Goal: Task Accomplishment & Management: Complete application form

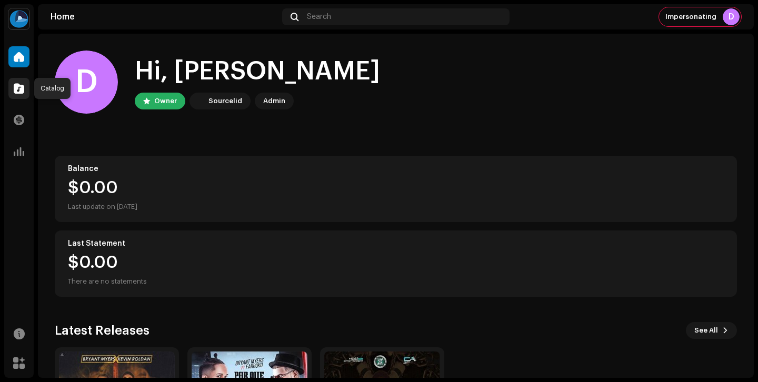
click at [20, 90] on span at bounding box center [19, 88] width 11 height 8
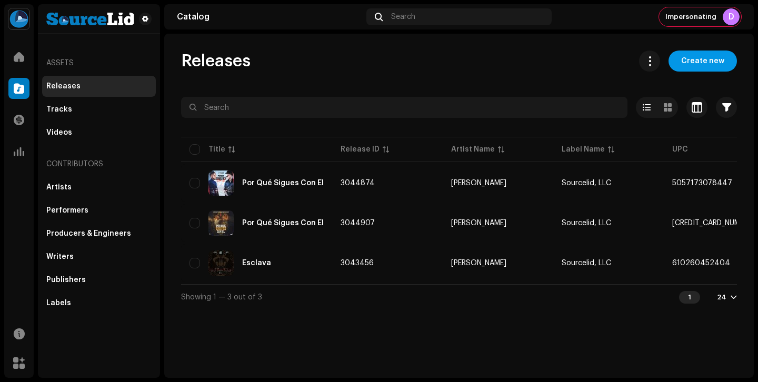
click at [705, 63] on span "Create new" at bounding box center [702, 61] width 43 height 21
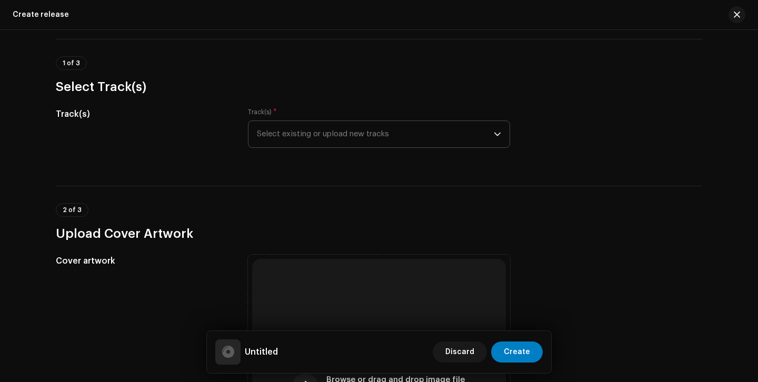
scroll to position [72, 0]
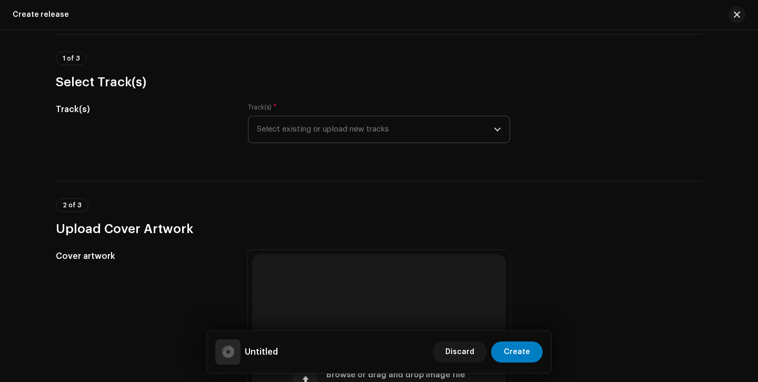
click at [374, 128] on span "Select existing or upload new tracks" at bounding box center [375, 129] width 237 height 26
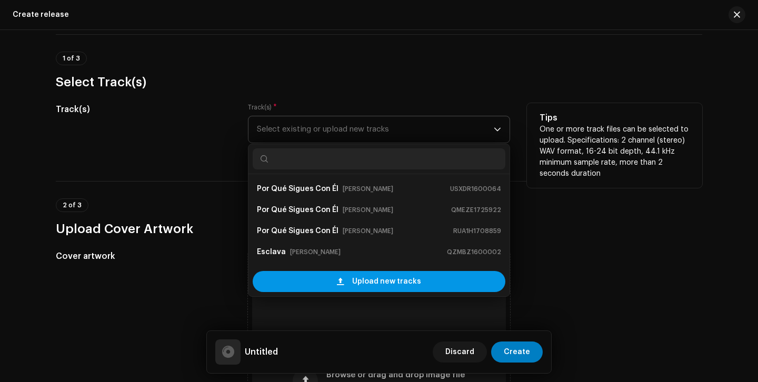
click at [362, 286] on span "Upload new tracks" at bounding box center [386, 281] width 69 height 21
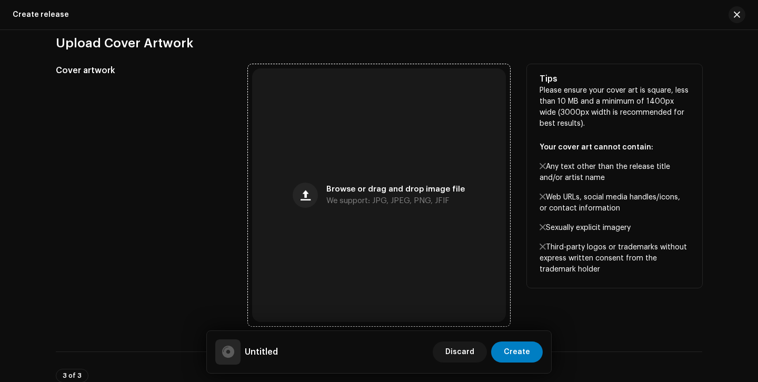
scroll to position [355, 0]
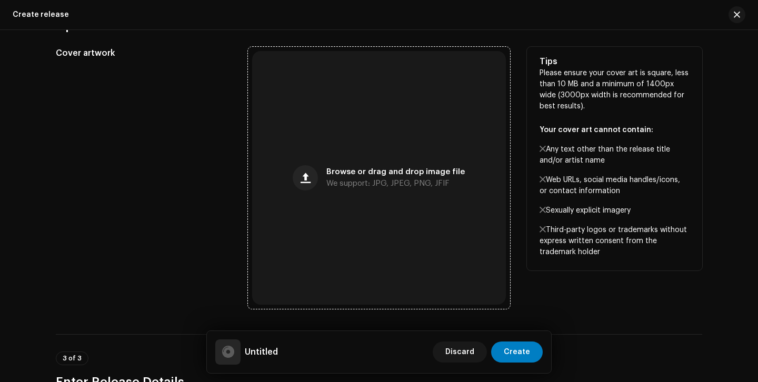
click at [362, 180] on span "We support: JPG, JPEG, PNG, JFIF" at bounding box center [388, 183] width 123 height 7
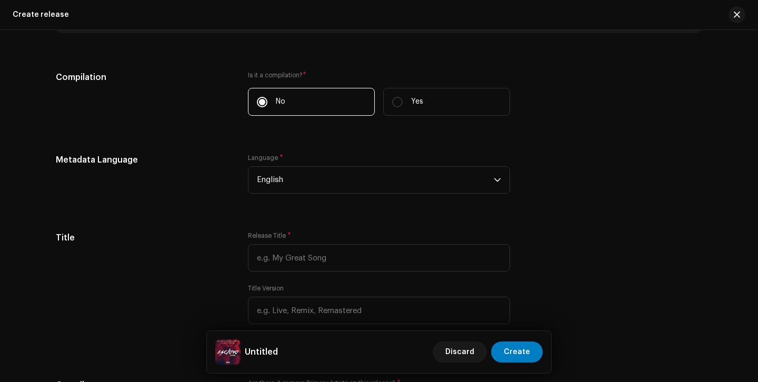
scroll to position [773, 0]
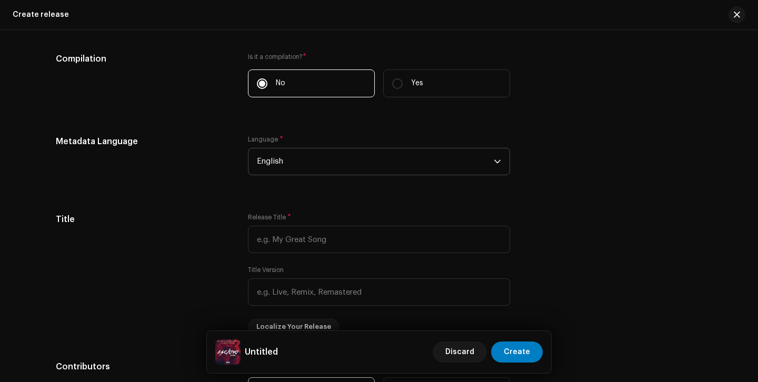
click at [406, 165] on span "English" at bounding box center [375, 162] width 237 height 26
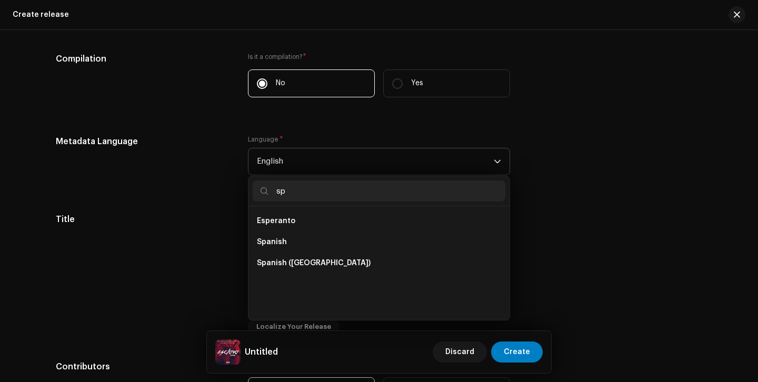
scroll to position [0, 0]
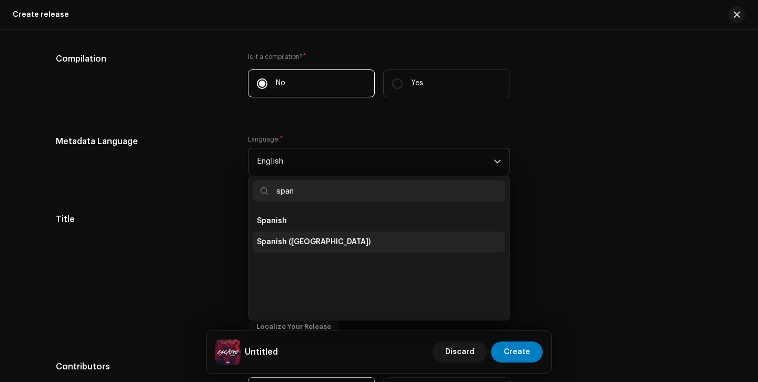
type input "span"
click at [370, 245] on li "Spanish ([GEOGRAPHIC_DATA])" at bounding box center [379, 242] width 253 height 21
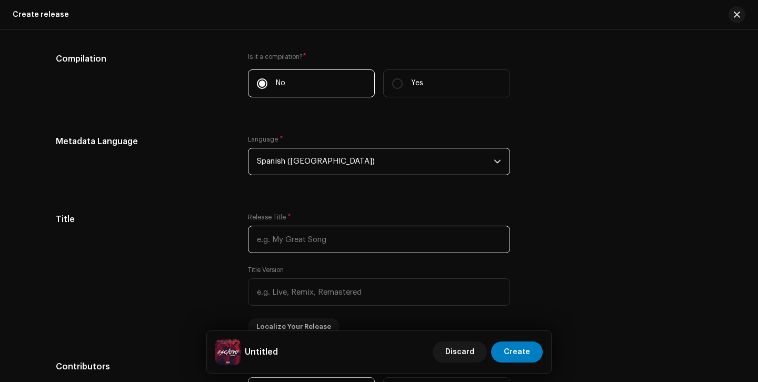
click at [370, 245] on input "text" at bounding box center [379, 239] width 262 height 27
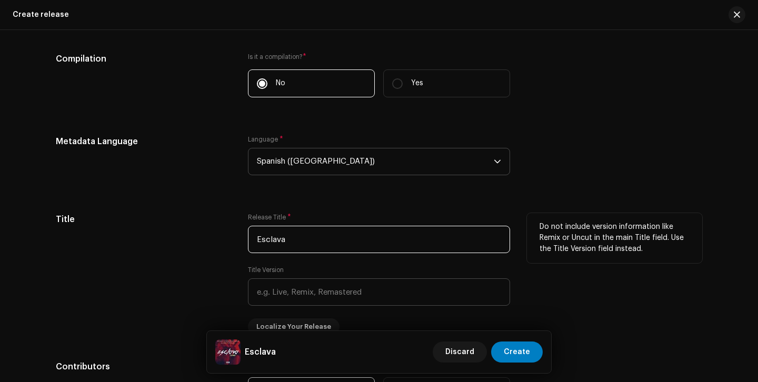
type input "Esclava"
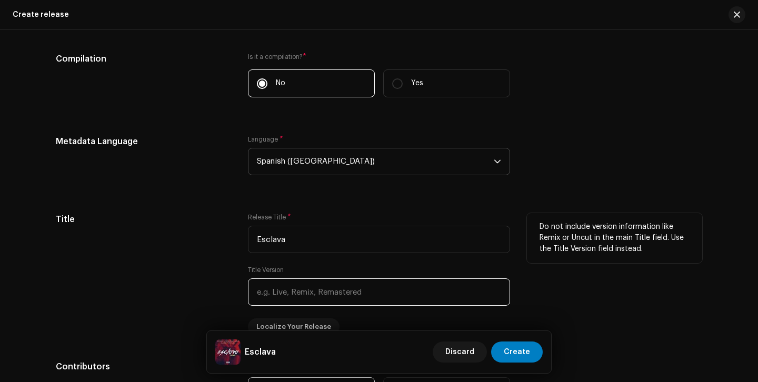
click at [348, 295] on input "text" at bounding box center [379, 292] width 262 height 27
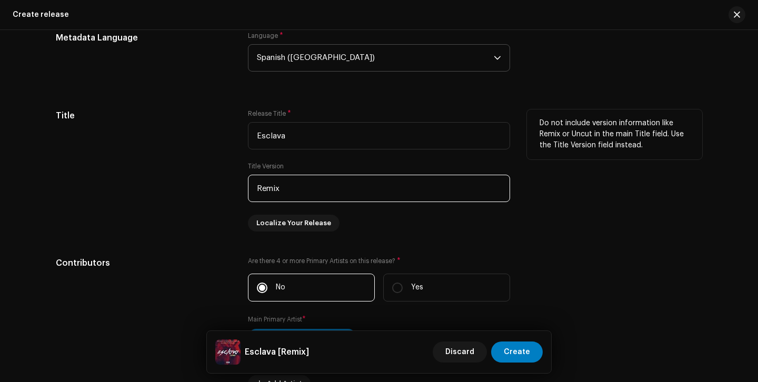
type input "Remix"
click at [198, 220] on div "Title" at bounding box center [143, 171] width 175 height 122
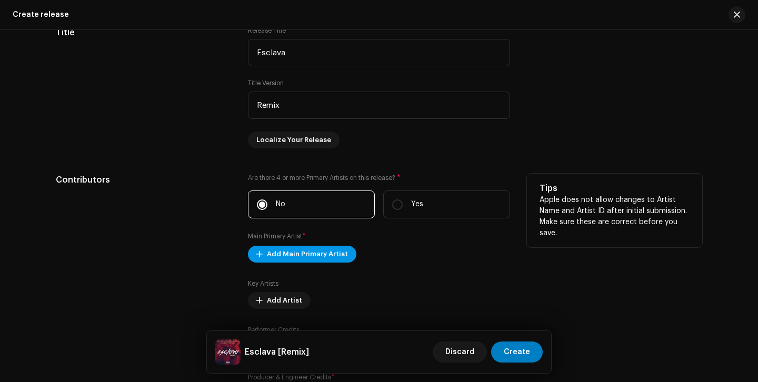
click at [315, 259] on span "Add Main Primary Artist" at bounding box center [307, 254] width 81 height 21
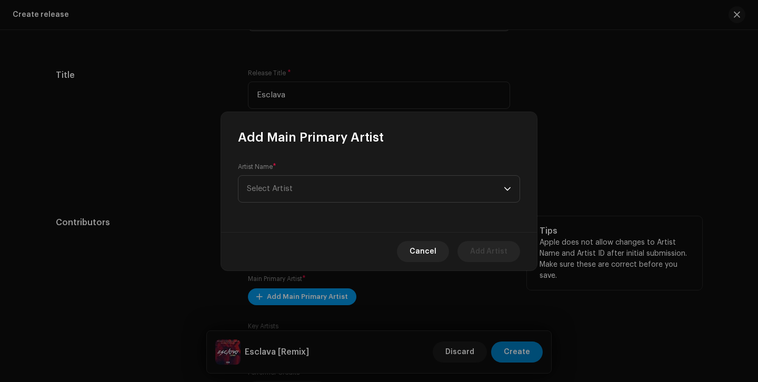
scroll to position [1002, 0]
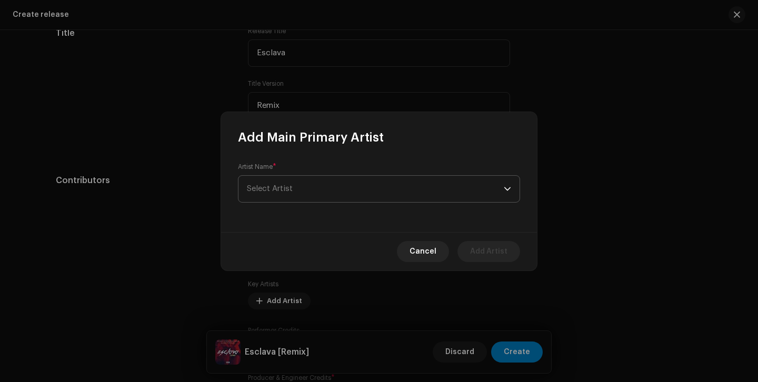
click at [320, 199] on span "Select Artist" at bounding box center [375, 189] width 257 height 26
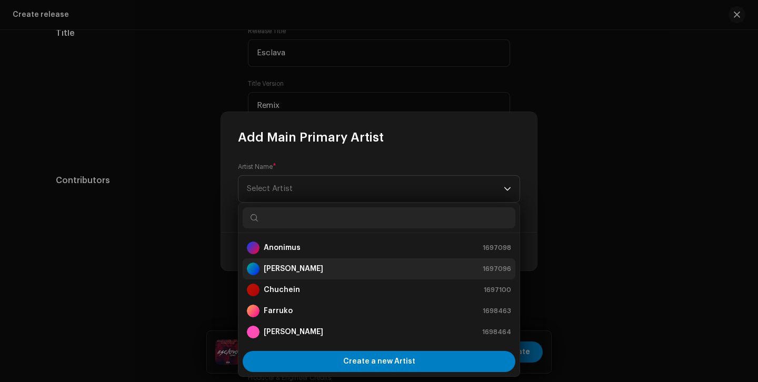
click at [312, 273] on div "[PERSON_NAME] 1697096" at bounding box center [379, 269] width 264 height 13
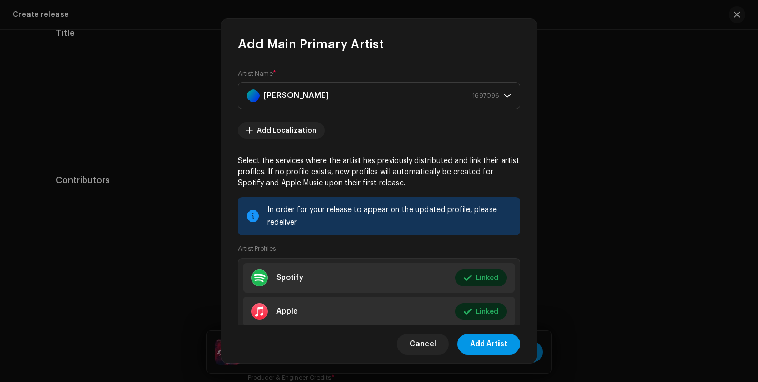
click at [490, 347] on span "Add Artist" at bounding box center [488, 344] width 37 height 21
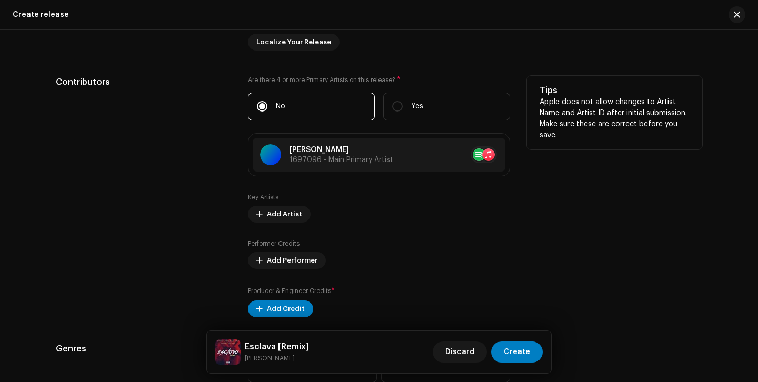
scroll to position [1116, 0]
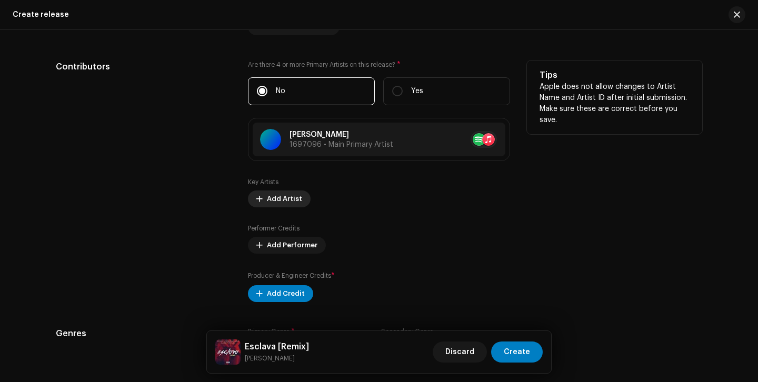
click at [280, 201] on span "Add Artist" at bounding box center [284, 199] width 35 height 21
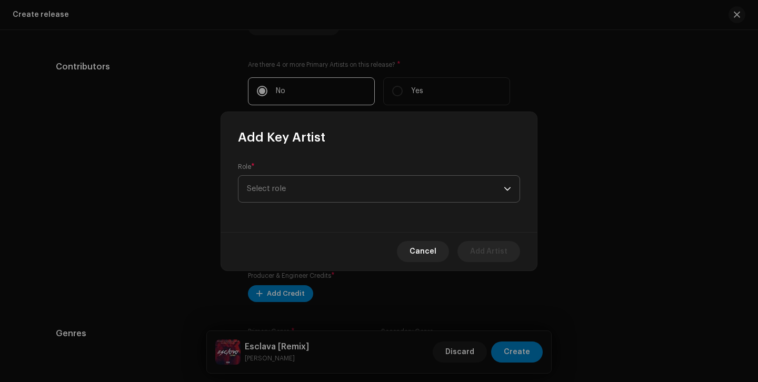
click at [298, 184] on span "Select role" at bounding box center [375, 189] width 257 height 26
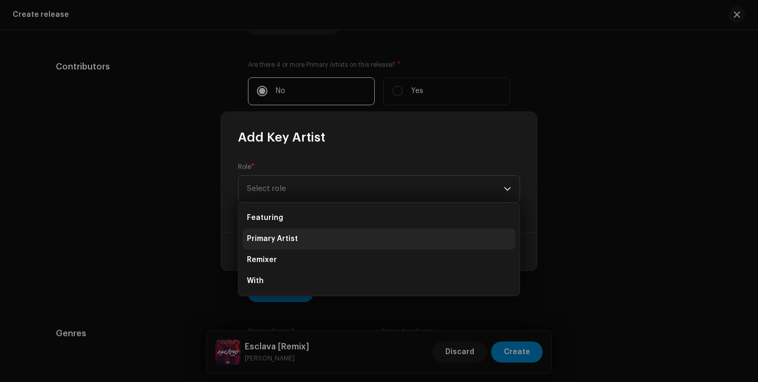
click at [293, 235] on span "Primary Artist" at bounding box center [272, 239] width 51 height 11
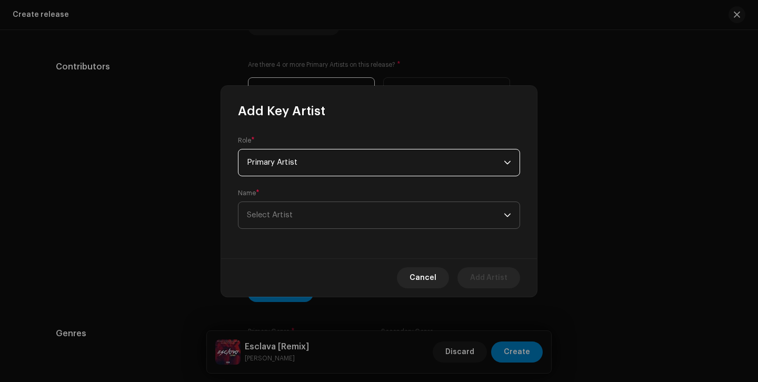
click at [315, 217] on span "Select Artist" at bounding box center [375, 215] width 257 height 26
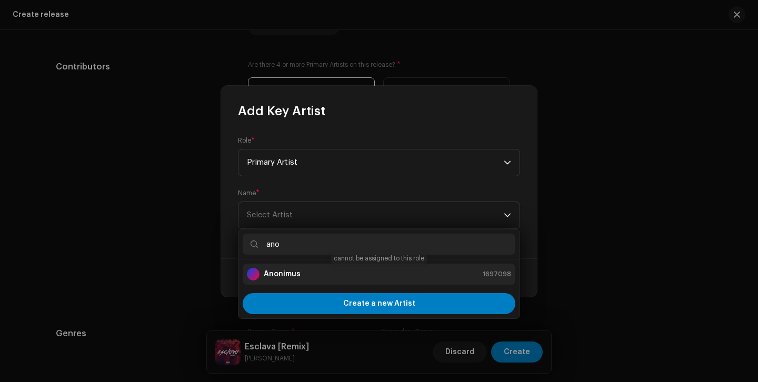
type input "ano"
click at [303, 275] on div "Anonimus 1697098" at bounding box center [379, 274] width 264 height 13
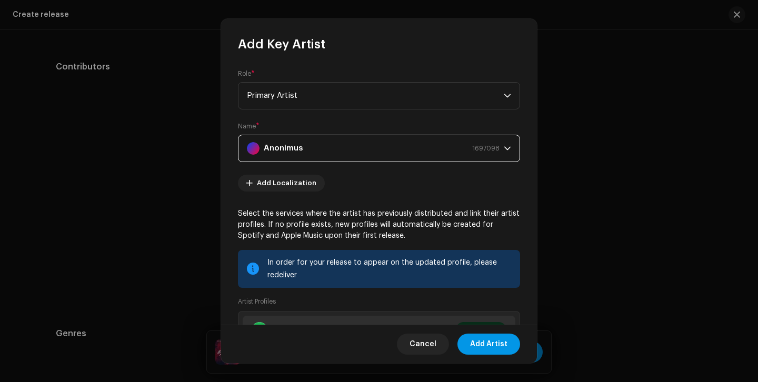
click at [478, 336] on span "Add Artist" at bounding box center [488, 344] width 37 height 21
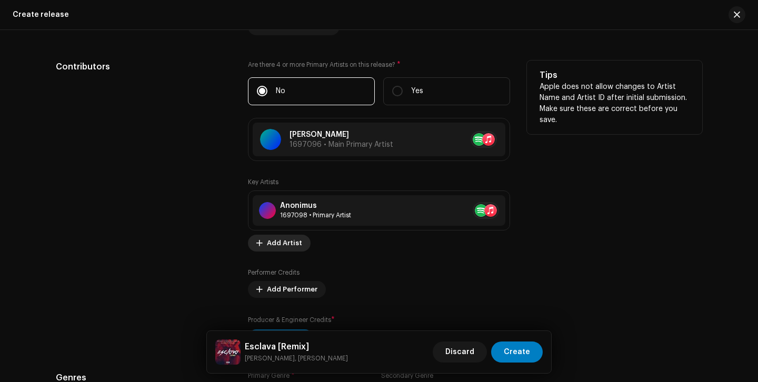
click at [288, 250] on span "Add Artist" at bounding box center [284, 243] width 35 height 21
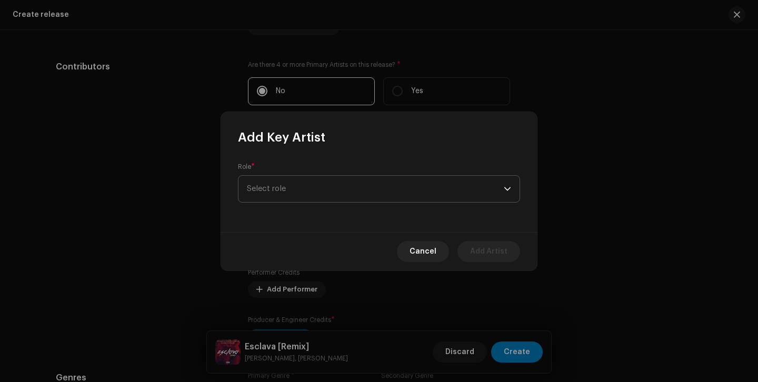
click at [299, 193] on span "Select role" at bounding box center [375, 189] width 257 height 26
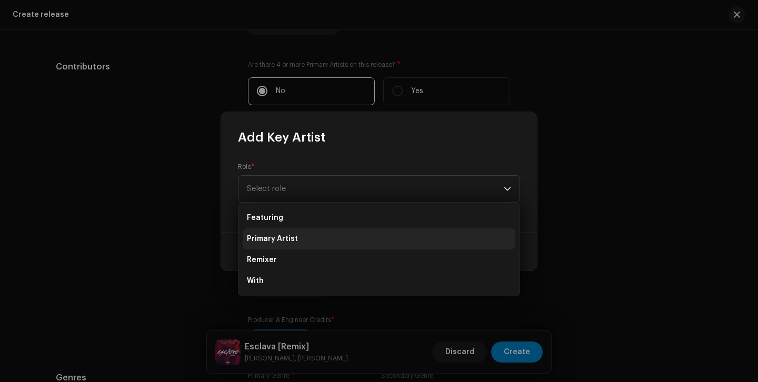
click at [300, 240] on li "Primary Artist" at bounding box center [379, 239] width 273 height 21
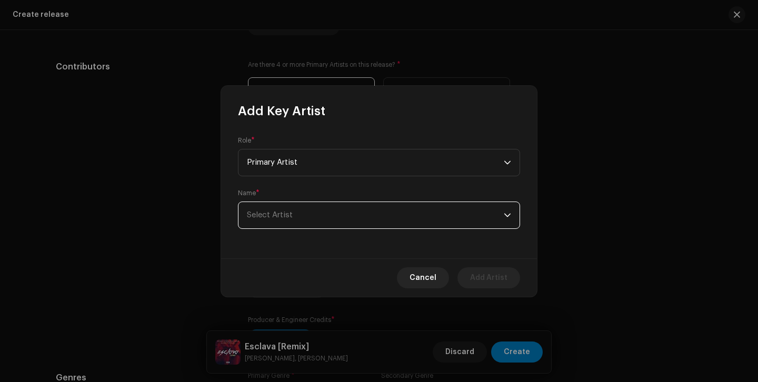
click at [310, 213] on span "Select Artist" at bounding box center [375, 215] width 257 height 26
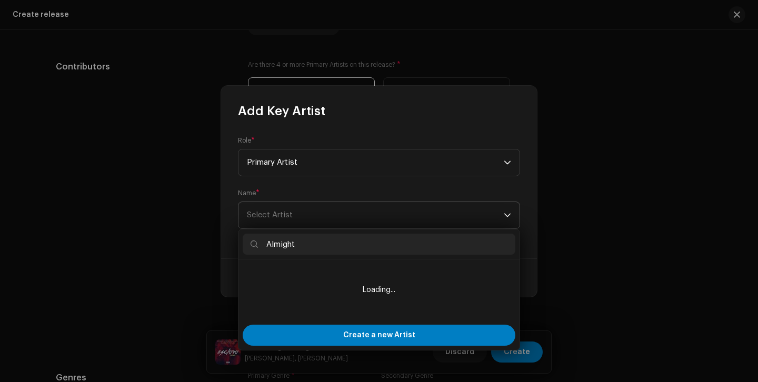
type input "Almighty"
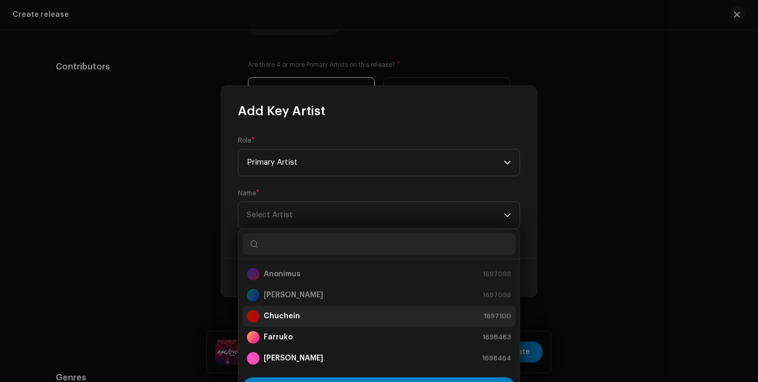
scroll to position [21, 0]
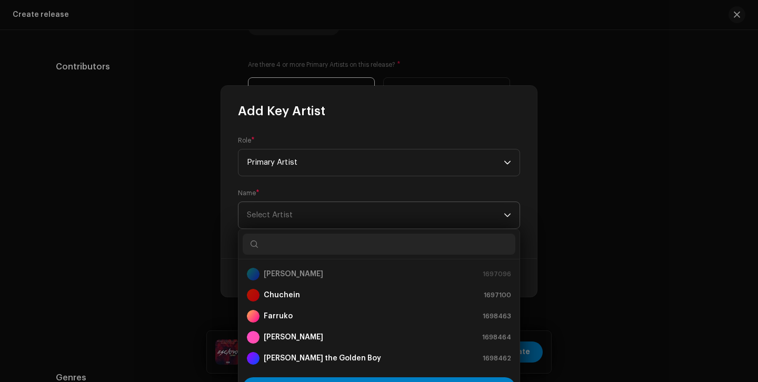
click at [478, 216] on span "Select Artist" at bounding box center [375, 215] width 257 height 26
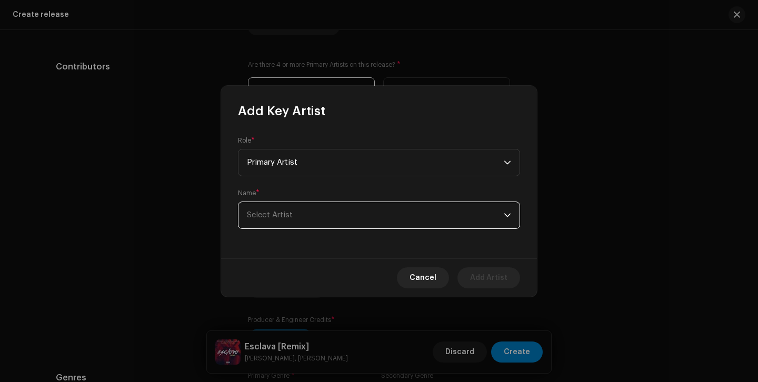
click at [478, 216] on span "Select Artist" at bounding box center [375, 215] width 257 height 26
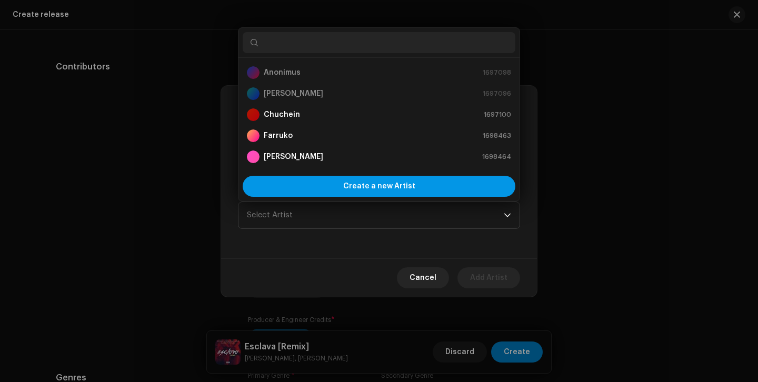
click at [410, 186] on span "Create a new Artist" at bounding box center [379, 186] width 72 height 21
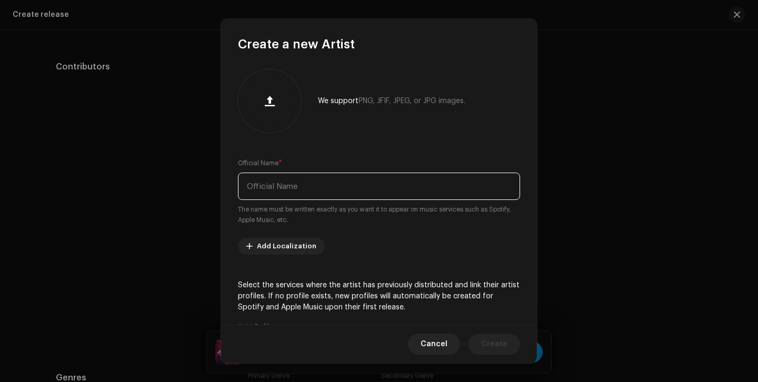
click at [309, 195] on input "text" at bounding box center [379, 186] width 282 height 27
type input "Anuel AA"
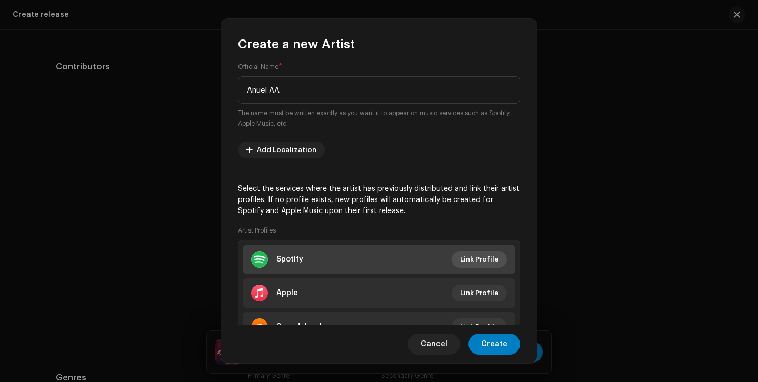
click at [478, 264] on span "Link Profile" at bounding box center [479, 259] width 38 height 21
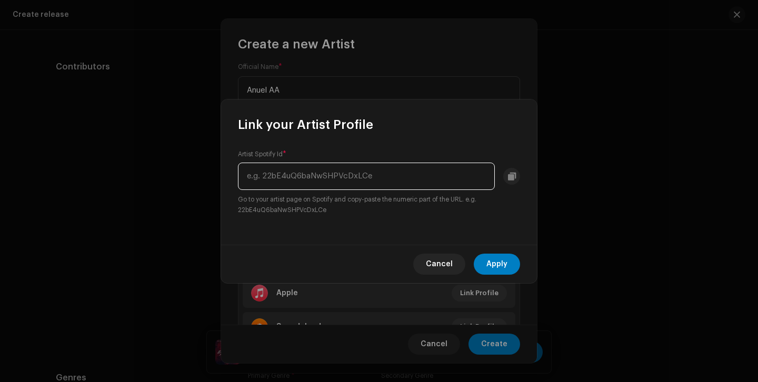
click at [381, 175] on input "text" at bounding box center [366, 176] width 257 height 27
paste input "[URL][DOMAIN_NAME]"
drag, startPoint x: 269, startPoint y: 176, endPoint x: 211, endPoint y: 95, distance: 98.9
click at [211, 95] on div "Link your Artist Profile Artist Spotify Id * [URL][DOMAIN_NAME] Go to your arti…" at bounding box center [379, 191] width 758 height 382
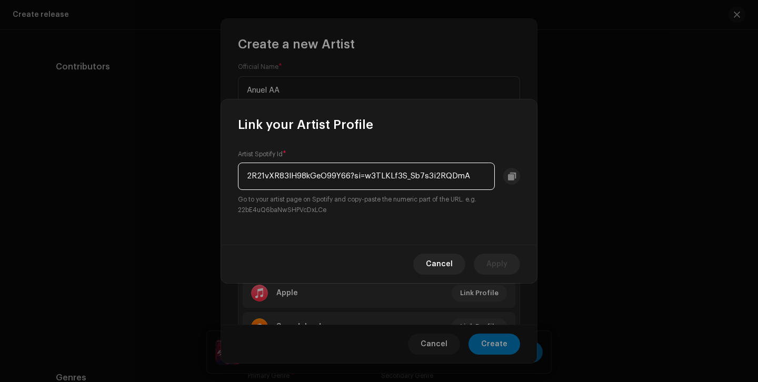
drag, startPoint x: 350, startPoint y: 175, endPoint x: 488, endPoint y: 184, distance: 138.3
click at [488, 184] on input "2R21vXR83lH98kGeO99Y66?si=w3TLKLf3S_Sb7s3i2RQDmA" at bounding box center [366, 176] width 257 height 27
type input "2R21vXR83lH98kGeO99Y66"
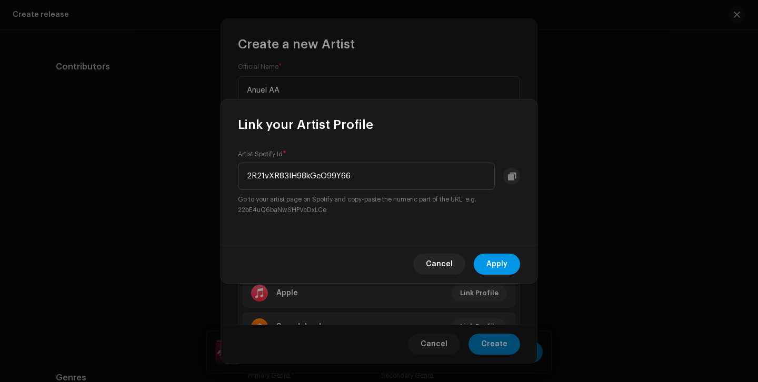
click at [505, 270] on span "Apply" at bounding box center [497, 264] width 21 height 21
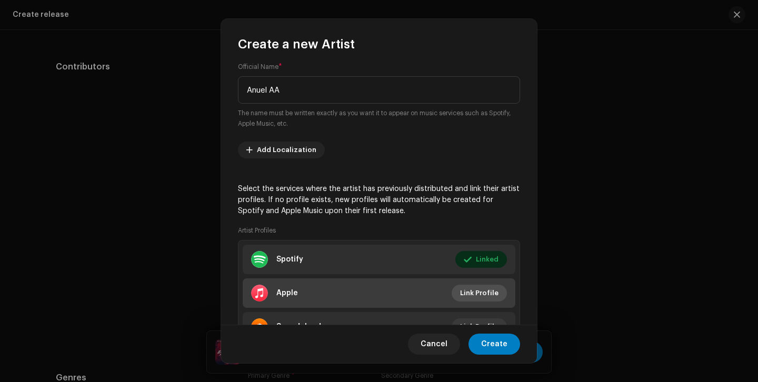
click at [488, 292] on span "Link Profile" at bounding box center [479, 293] width 38 height 21
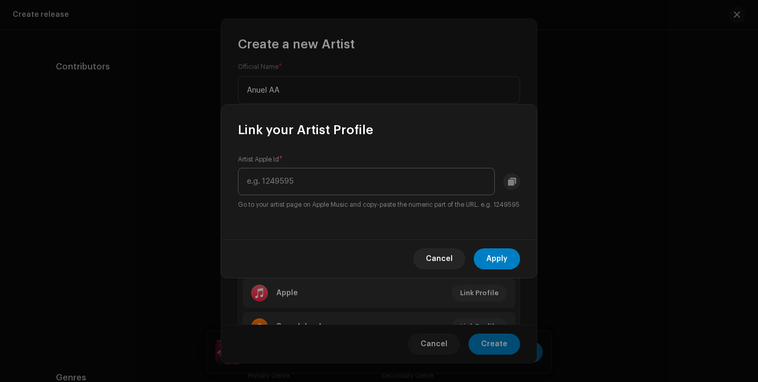
click at [381, 180] on input "text" at bounding box center [366, 181] width 257 height 27
drag, startPoint x: 406, startPoint y: 174, endPoint x: 328, endPoint y: 105, distance: 104.4
click at [328, 105] on div "Link your Artist Profile Artist Apple Id * [URL][DOMAIN_NAME] Go to your artist…" at bounding box center [379, 191] width 316 height 173
type input "996166916"
click at [496, 263] on span "Apply" at bounding box center [497, 259] width 21 height 21
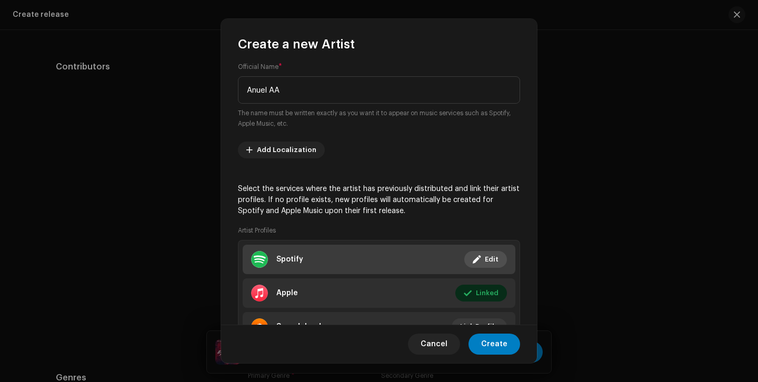
scroll to position [147, 0]
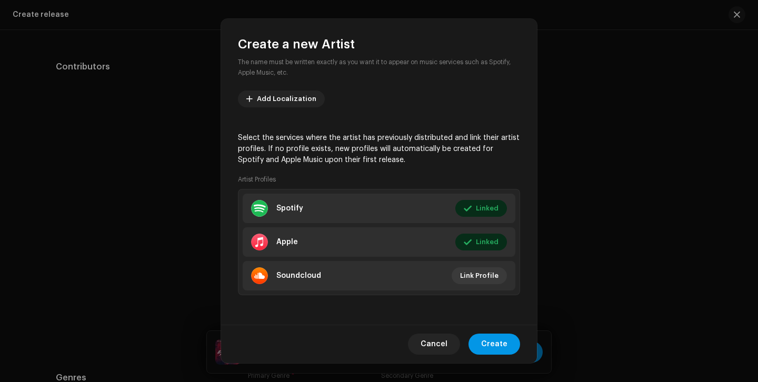
click at [509, 347] on button "Create" at bounding box center [495, 344] width 52 height 21
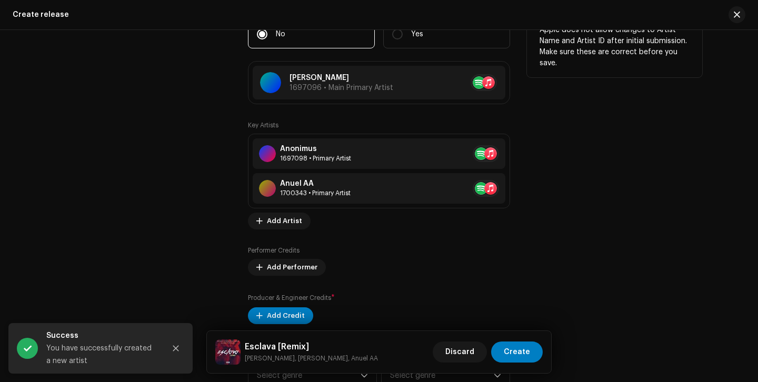
scroll to position [1183, 0]
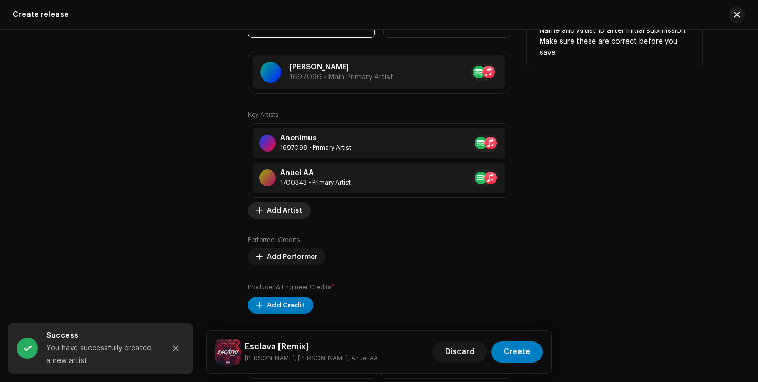
click at [288, 212] on span "Add Artist" at bounding box center [284, 210] width 35 height 21
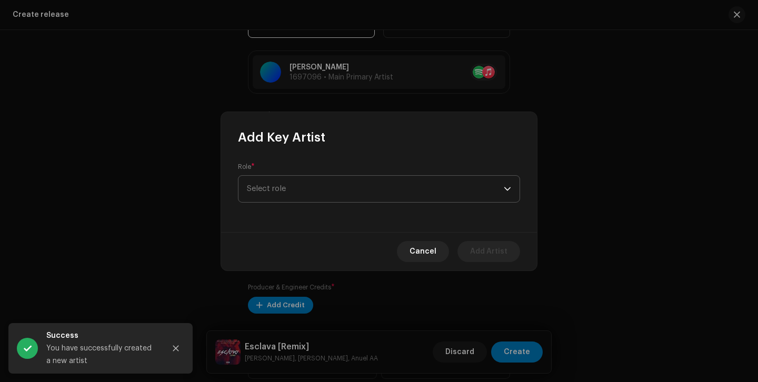
click at [296, 193] on span "Select role" at bounding box center [375, 189] width 257 height 26
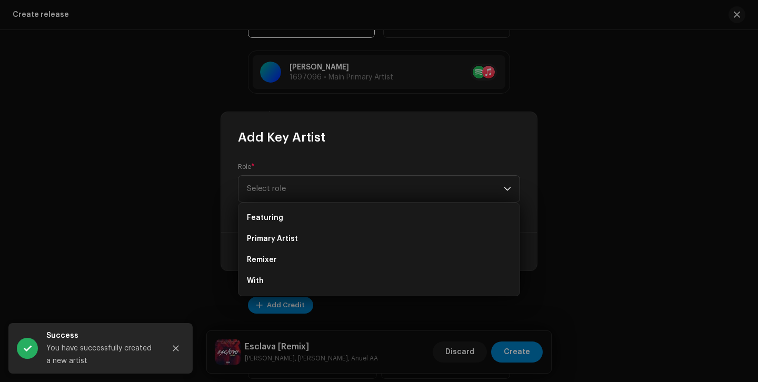
click at [309, 149] on div "Role * Select role" at bounding box center [379, 189] width 316 height 86
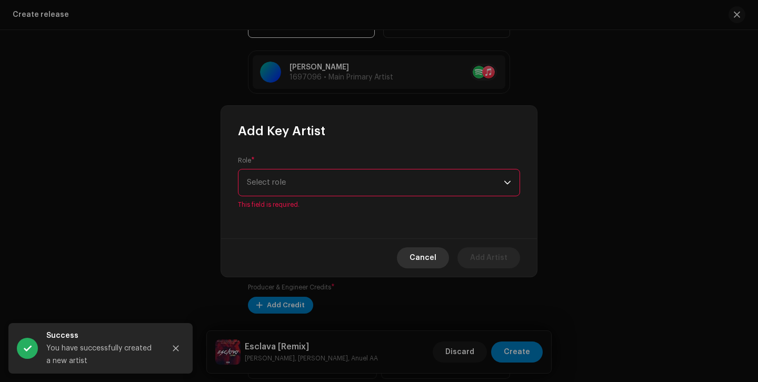
click at [432, 261] on span "Cancel" at bounding box center [423, 258] width 27 height 21
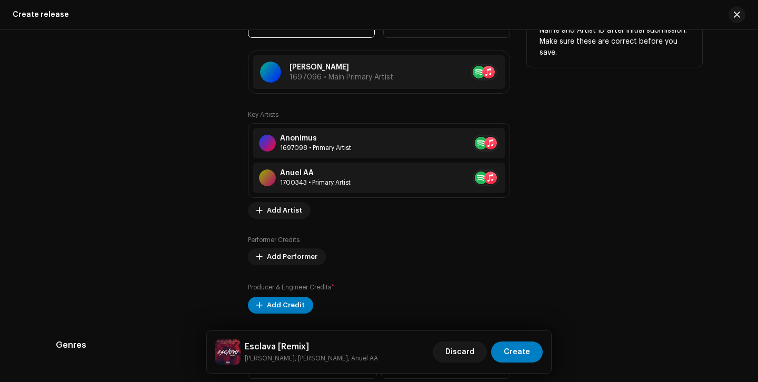
scroll to position [1233, 0]
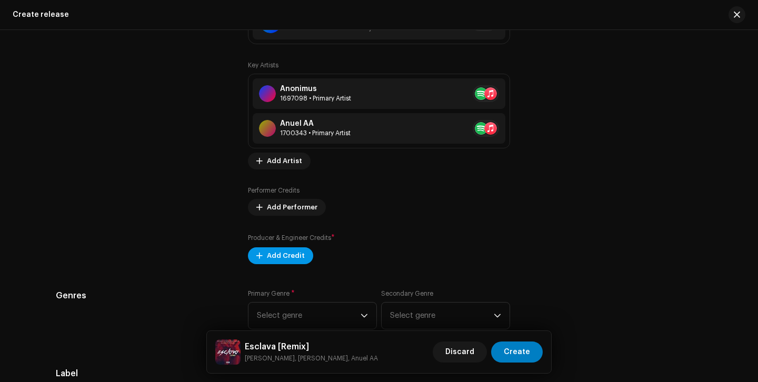
click at [296, 253] on span "Add Credit" at bounding box center [286, 255] width 38 height 21
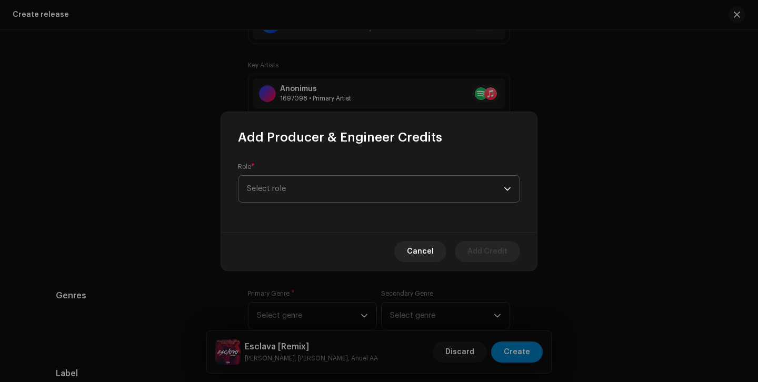
click at [299, 181] on span "Select role" at bounding box center [375, 189] width 257 height 26
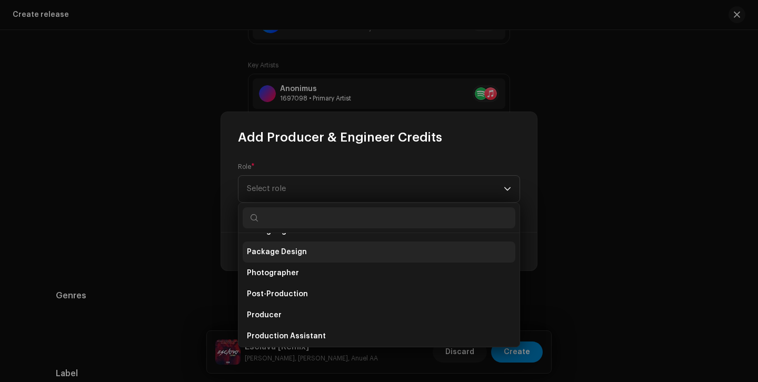
scroll to position [363, 0]
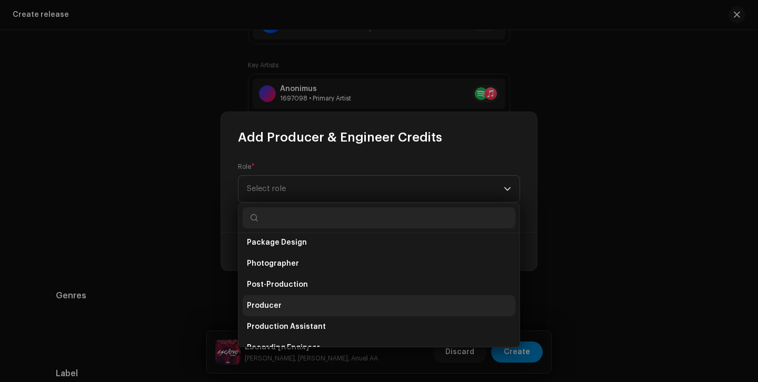
click at [295, 307] on li "Producer" at bounding box center [379, 305] width 273 height 21
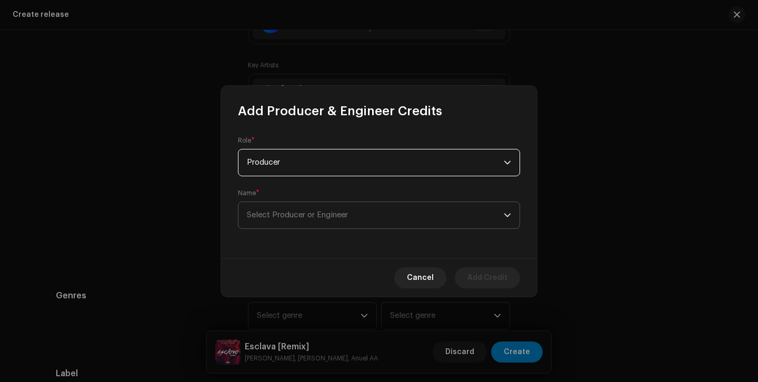
click at [305, 213] on span "Select Producer or Engineer" at bounding box center [297, 215] width 101 height 8
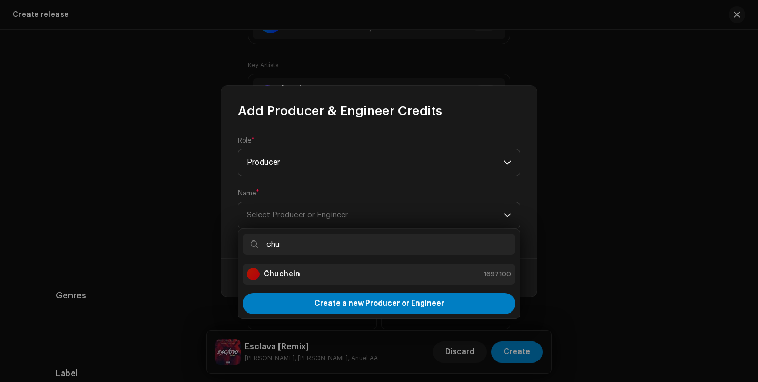
type input "chu"
click at [292, 264] on li "Chuchein 1697100" at bounding box center [379, 274] width 273 height 21
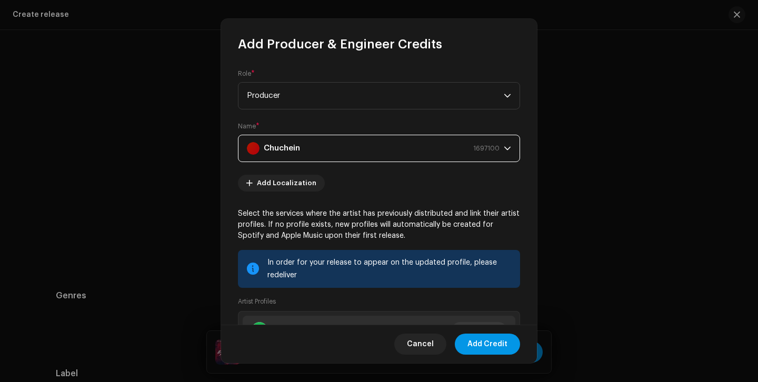
click at [498, 344] on span "Add Credit" at bounding box center [488, 344] width 40 height 21
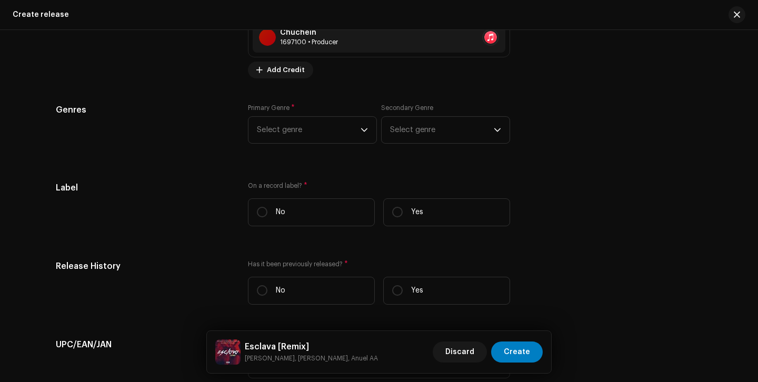
scroll to position [1496, 0]
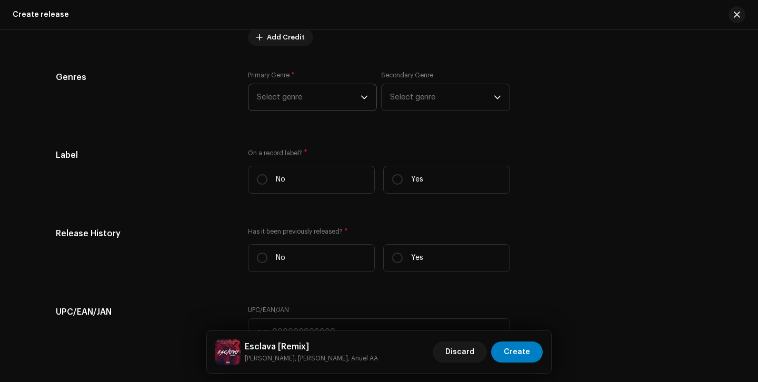
click at [354, 98] on span "Select genre" at bounding box center [309, 97] width 104 height 26
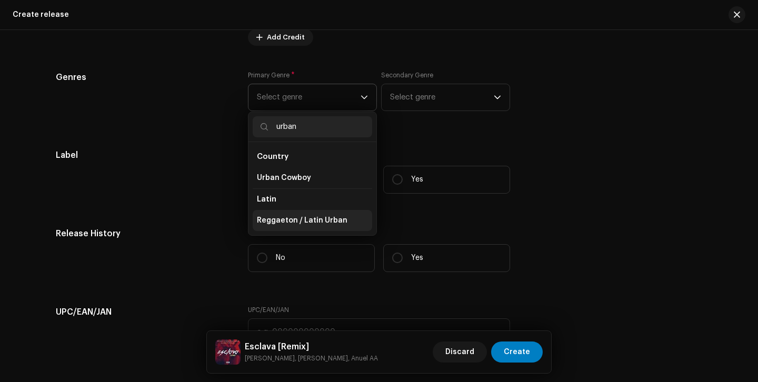
type input "urban"
click at [335, 219] on span "Reggaeton / Latin Urban" at bounding box center [302, 220] width 91 height 11
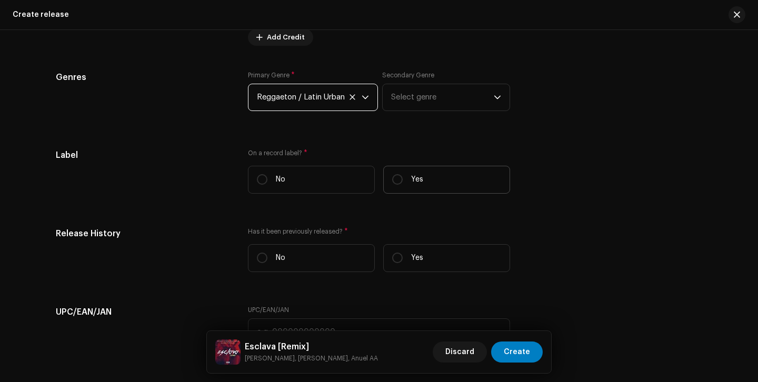
click at [414, 176] on p "Yes" at bounding box center [417, 179] width 12 height 11
click at [403, 176] on input "Yes" at bounding box center [397, 179] width 11 height 11
radio input "true"
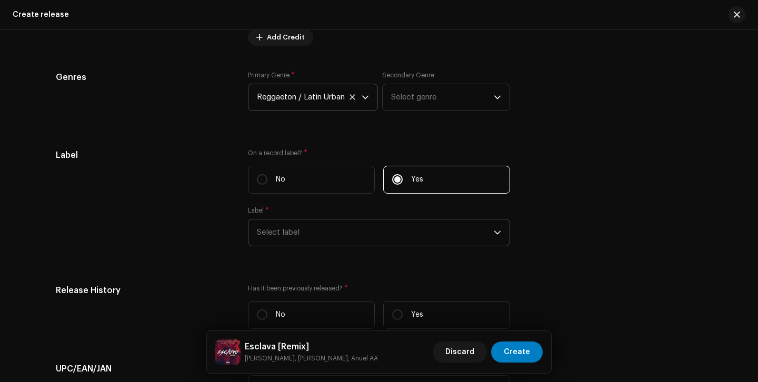
click at [350, 228] on span "Select label" at bounding box center [375, 233] width 237 height 26
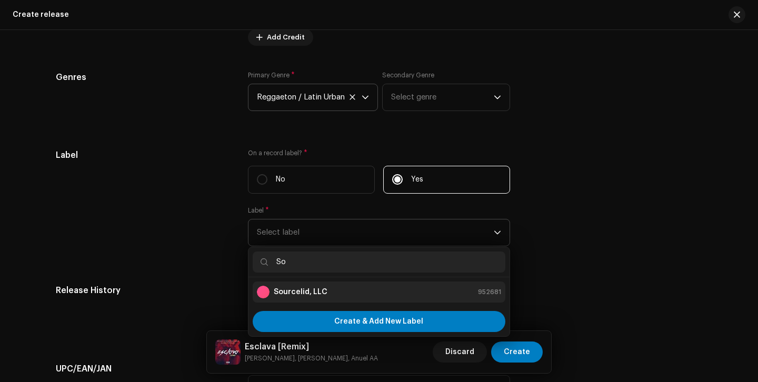
type input "So"
click at [333, 289] on div "Sourcelid, LLC 952681" at bounding box center [379, 292] width 244 height 13
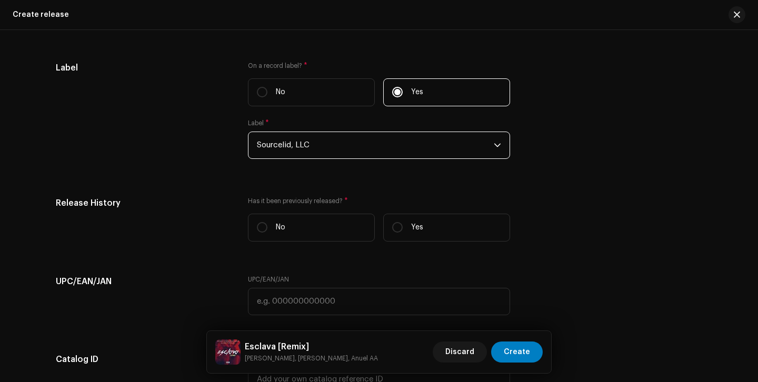
scroll to position [1584, 0]
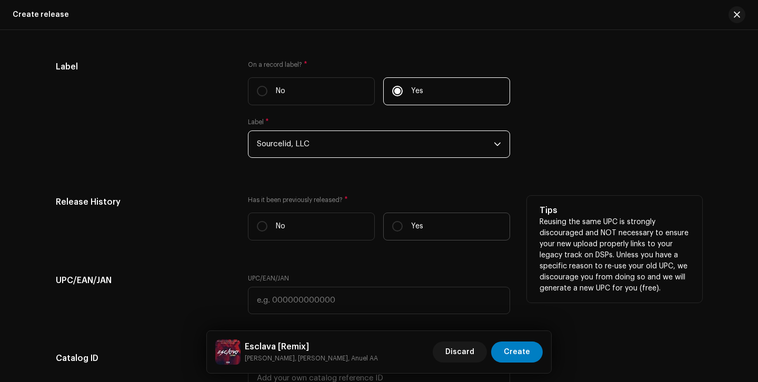
click at [394, 236] on label "Yes" at bounding box center [446, 227] width 127 height 28
click at [394, 232] on input "Yes" at bounding box center [397, 226] width 11 height 11
radio input "true"
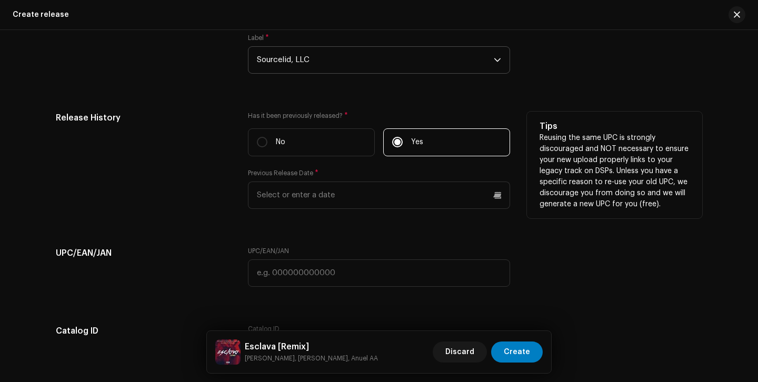
scroll to position [1680, 0]
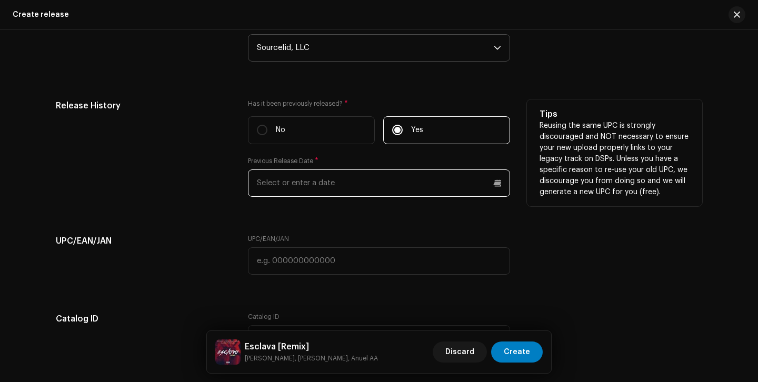
click at [384, 195] on input "text" at bounding box center [379, 183] width 262 height 27
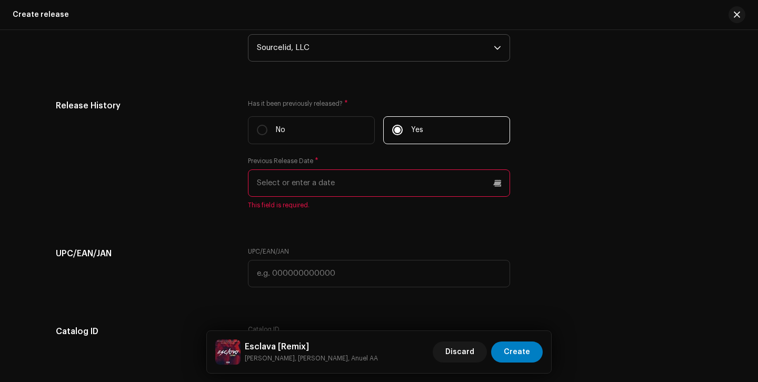
scroll to position [1632, 0]
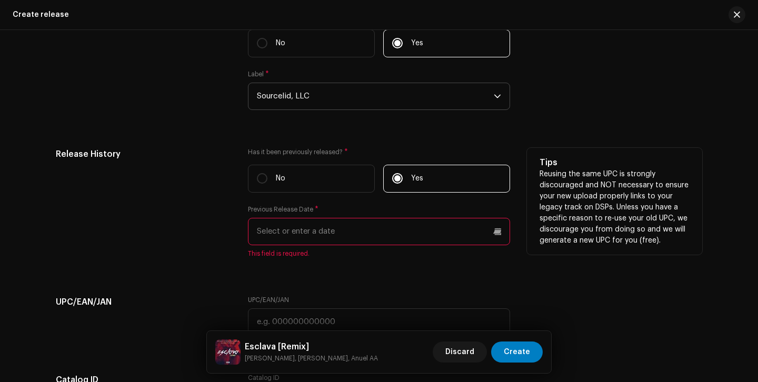
click at [424, 229] on input "text" at bounding box center [379, 231] width 262 height 27
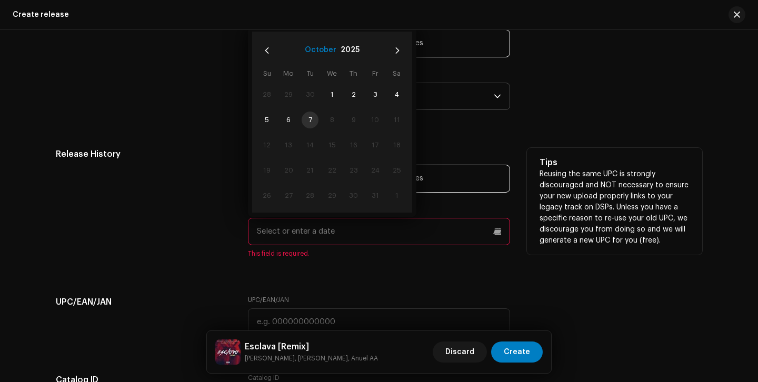
click at [325, 54] on button "October" at bounding box center [321, 50] width 32 height 17
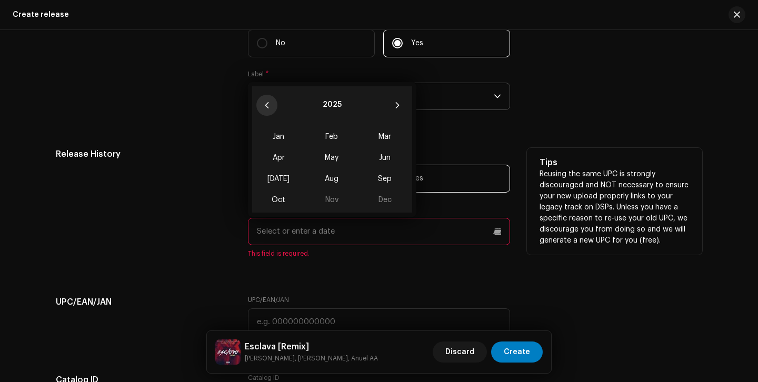
click at [263, 103] on button "Previous Year" at bounding box center [266, 105] width 21 height 21
click at [267, 108] on icon "Previous Year" at bounding box center [266, 105] width 7 height 7
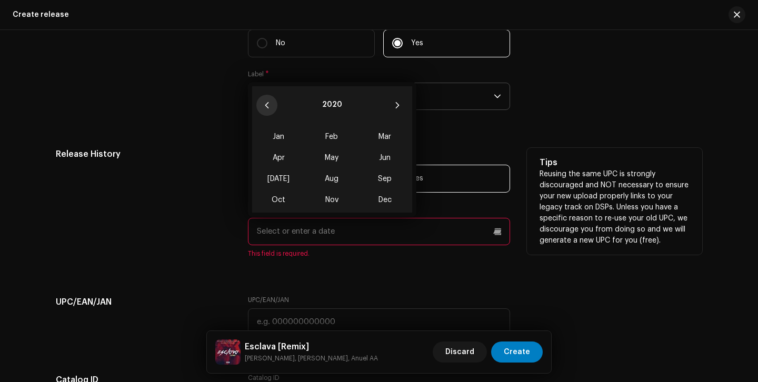
click at [267, 108] on icon "Previous Year" at bounding box center [266, 105] width 7 height 7
click at [284, 141] on span "Jan" at bounding box center [278, 136] width 45 height 17
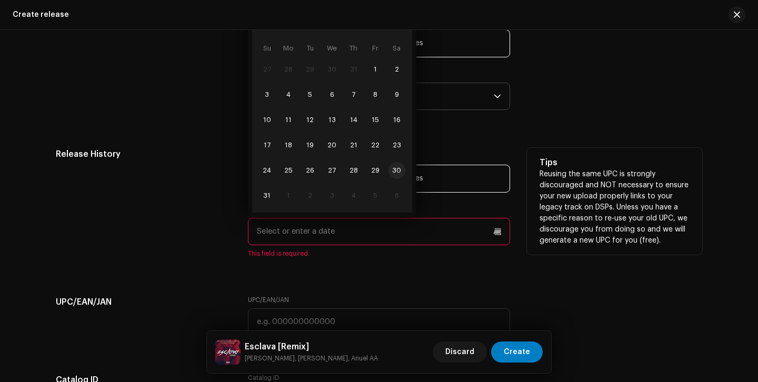
click at [396, 173] on span "30" at bounding box center [397, 170] width 17 height 17
type input "[DATE]"
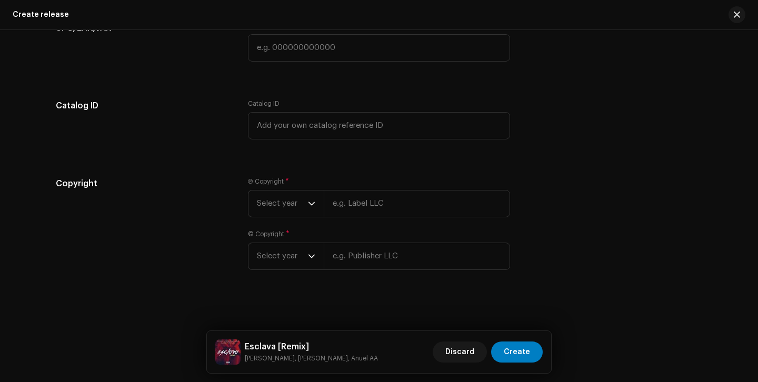
scroll to position [1899, 0]
click at [308, 205] on div "dropdown trigger" at bounding box center [311, 202] width 7 height 26
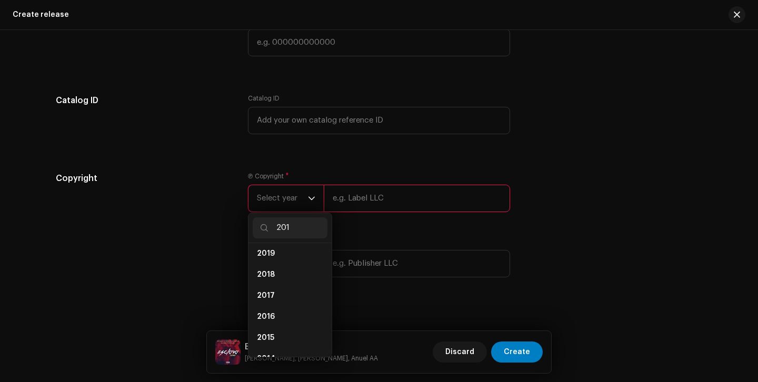
scroll to position [0, 0]
type input "201"
click at [276, 319] on li "2016" at bounding box center [290, 321] width 75 height 21
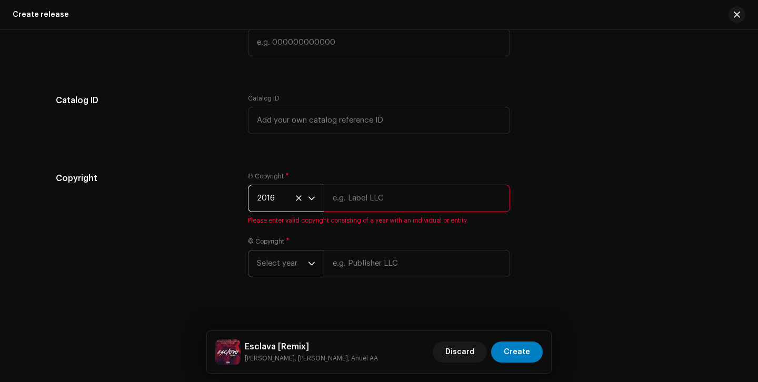
click at [315, 267] on p-select "Select year" at bounding box center [286, 263] width 76 height 27
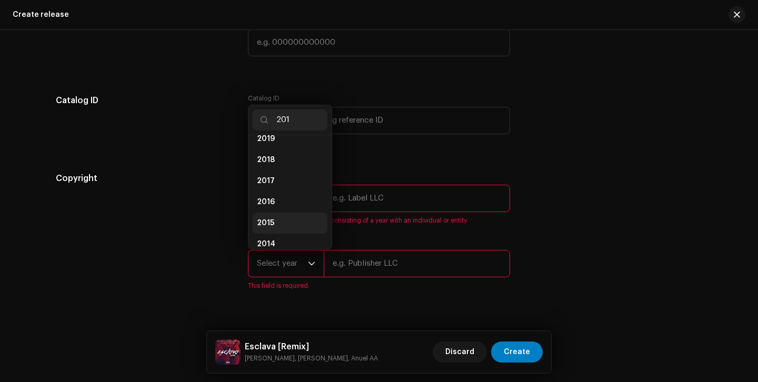
scroll to position [9, 0]
type input "201"
click at [282, 205] on li "2016" at bounding box center [290, 204] width 75 height 21
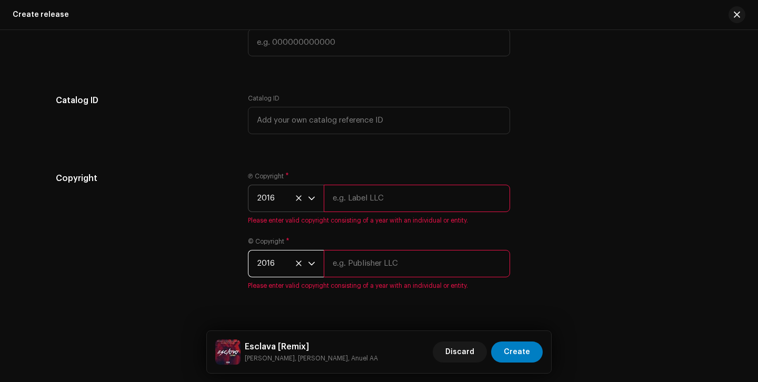
click at [361, 204] on input "text" at bounding box center [417, 198] width 186 height 27
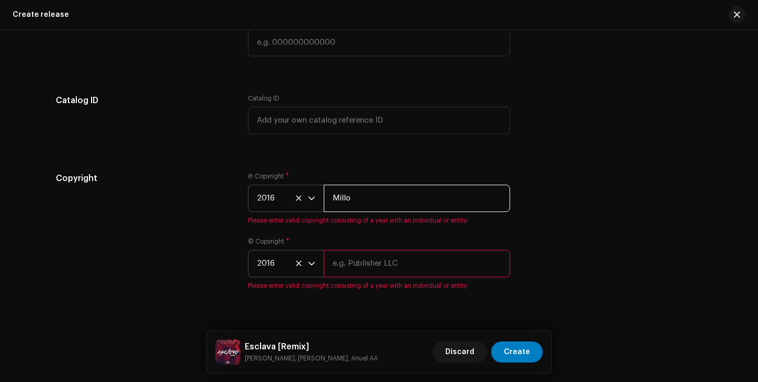
type input "Millo Gang Music Inc. / Powered by Digimatrix"
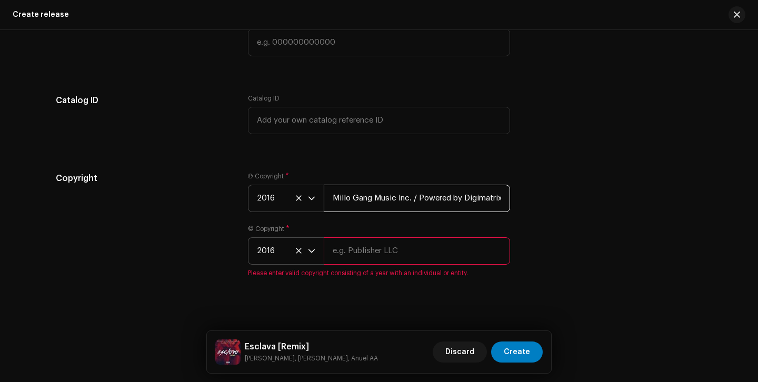
click at [453, 202] on input "Millo Gang Music Inc. / Powered by Digimatrix" at bounding box center [417, 198] width 186 height 27
click at [437, 264] on input "text" at bounding box center [417, 251] width 186 height 27
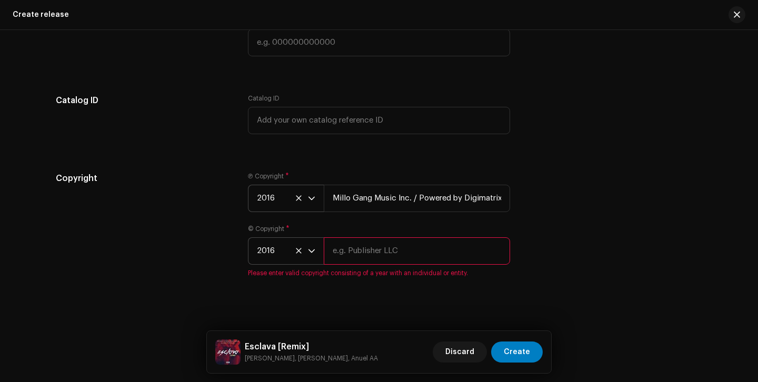
paste input "Millo Gang Music Inc. / Powered by Digimatrix"
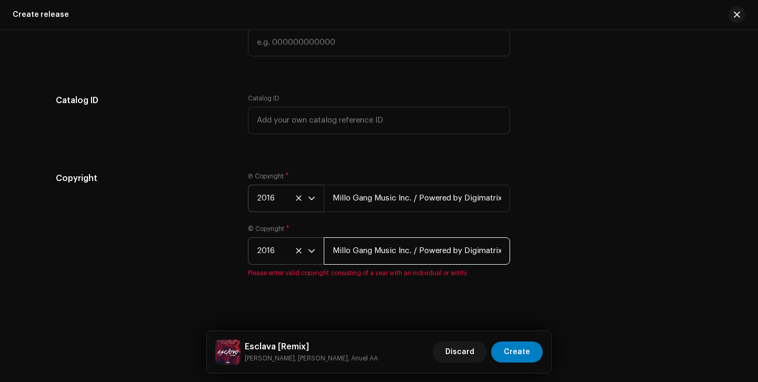
scroll to position [0, 1]
type input "Millo Gang Music Inc. / Powered by Digimatrix"
click at [584, 228] on div "Copyright Ⓟ Copyright * 2016 Millo Gang Music Inc. / Powered by Digimatrix © Co…" at bounding box center [379, 231] width 647 height 118
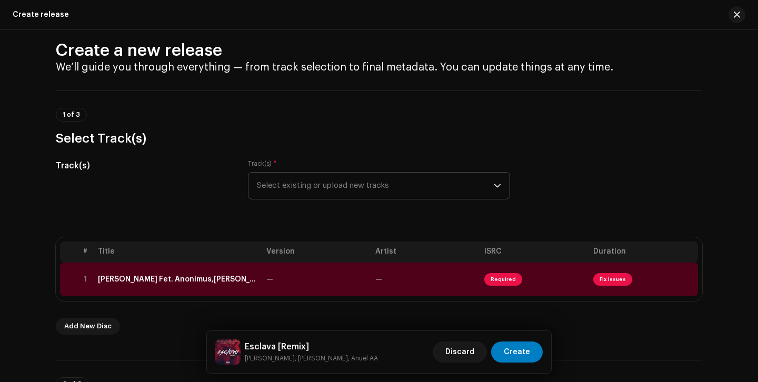
scroll to position [0, 0]
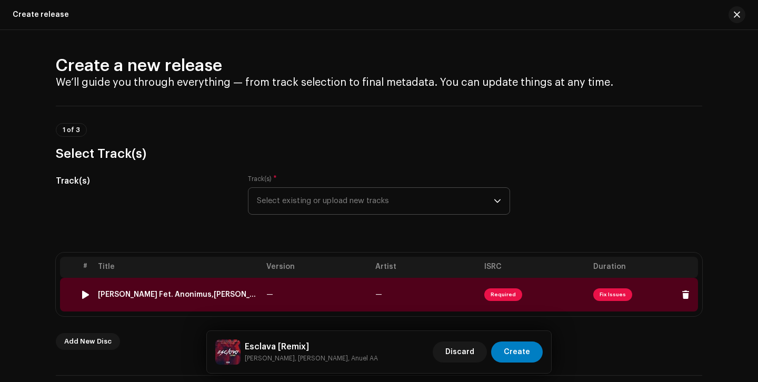
click at [399, 299] on td "—" at bounding box center [425, 295] width 109 height 34
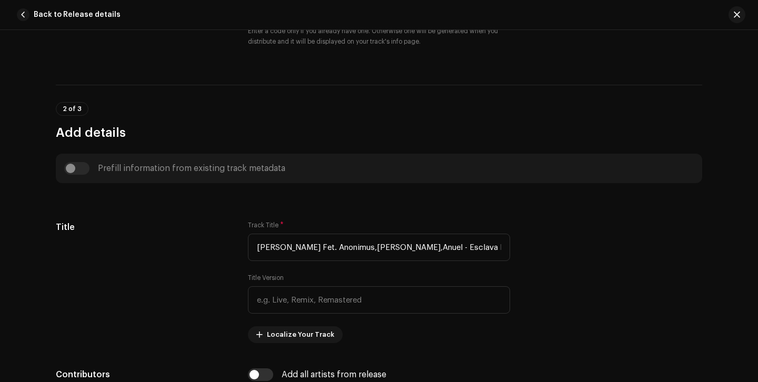
scroll to position [434, 0]
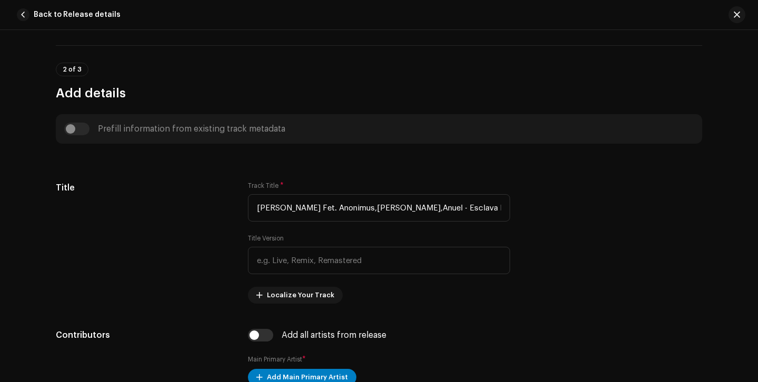
click at [74, 122] on div "Prefill information from existing track metadata" at bounding box center [379, 128] width 647 height 29
click at [76, 135] on div "Prefill information from existing track metadata" at bounding box center [379, 129] width 630 height 13
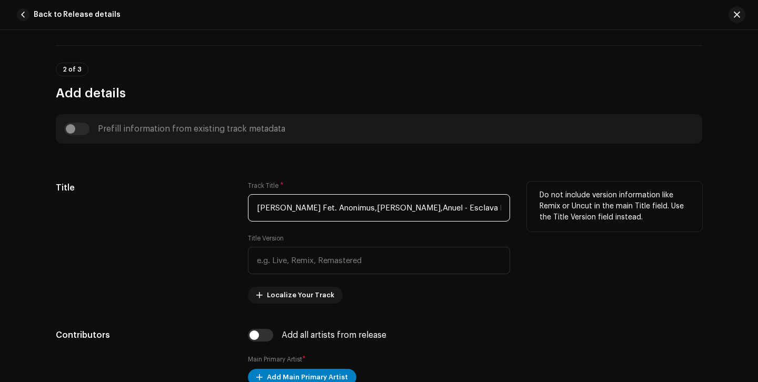
click at [321, 205] on input "[PERSON_NAME] Fet. Anonimus,[PERSON_NAME],Anuel - Esclava Remix.wav" at bounding box center [379, 207] width 262 height 27
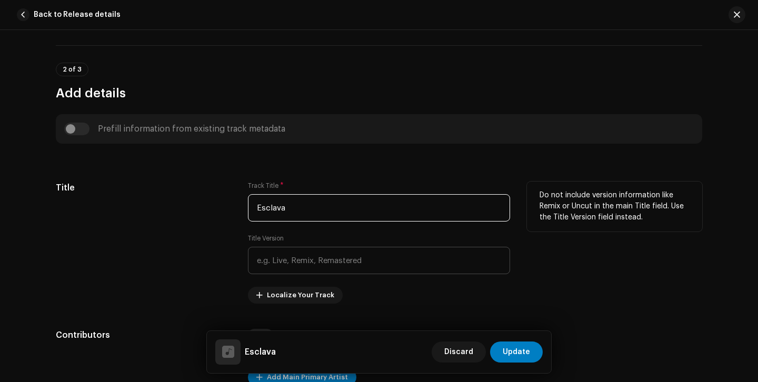
type input "Esclava"
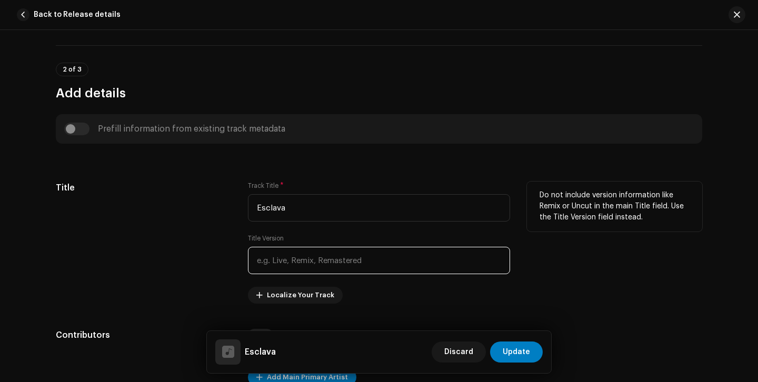
click at [333, 259] on input "text" at bounding box center [379, 260] width 262 height 27
type input "Remix"
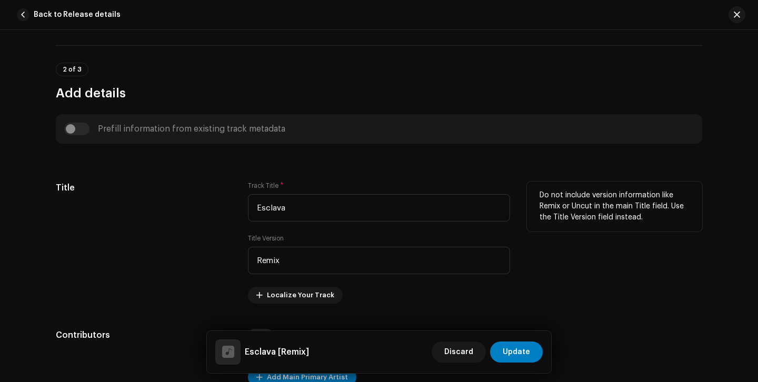
click at [227, 268] on div "Title" at bounding box center [143, 243] width 175 height 122
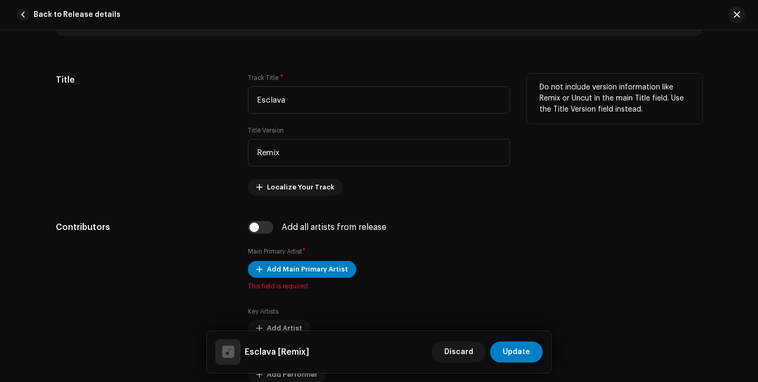
scroll to position [584, 0]
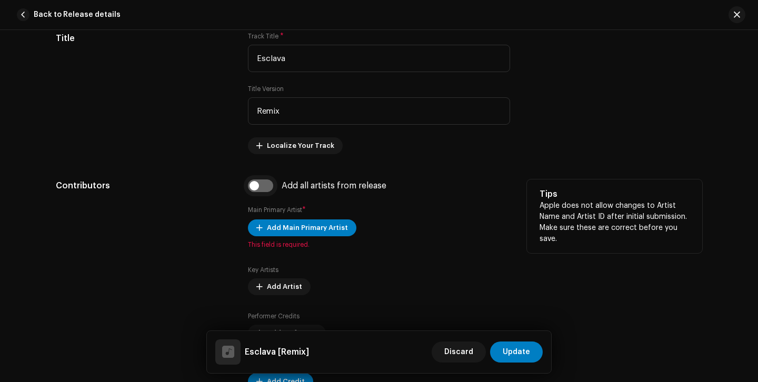
click at [262, 185] on input "checkbox" at bounding box center [260, 186] width 25 height 13
checkbox input "true"
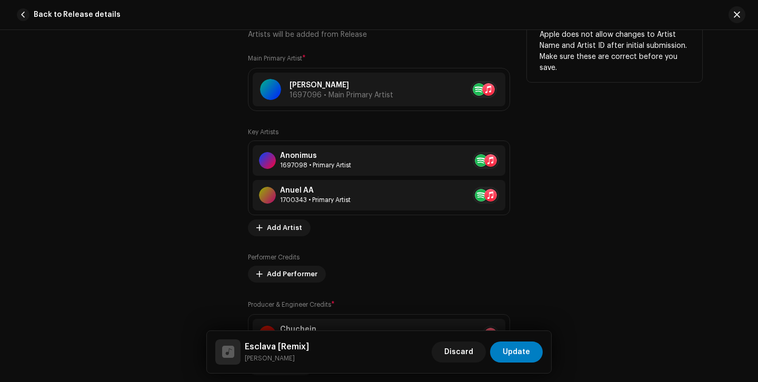
scroll to position [785, 0]
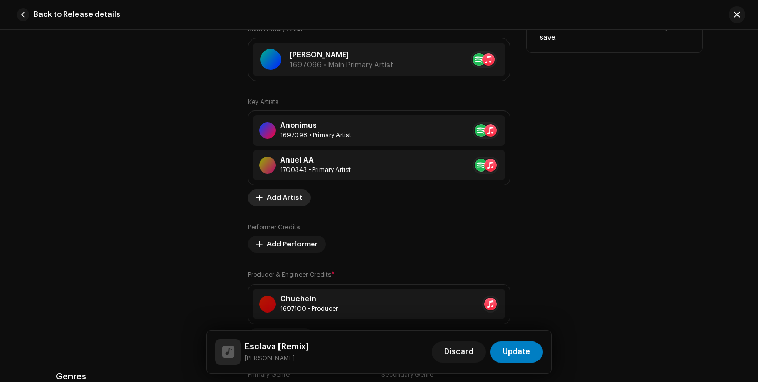
click at [290, 203] on span "Add Artist" at bounding box center [284, 197] width 35 height 21
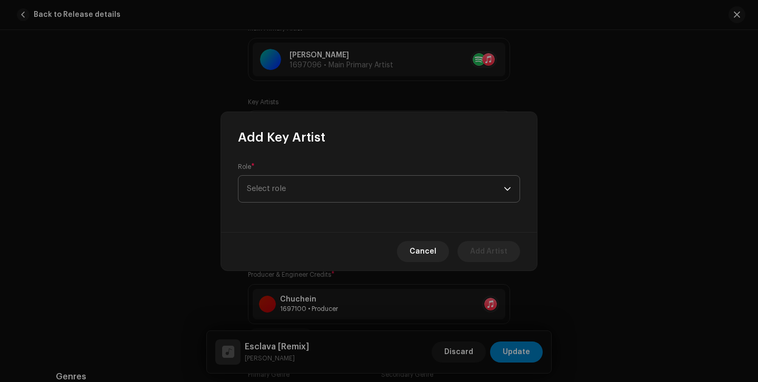
click at [311, 197] on span "Select role" at bounding box center [375, 189] width 257 height 26
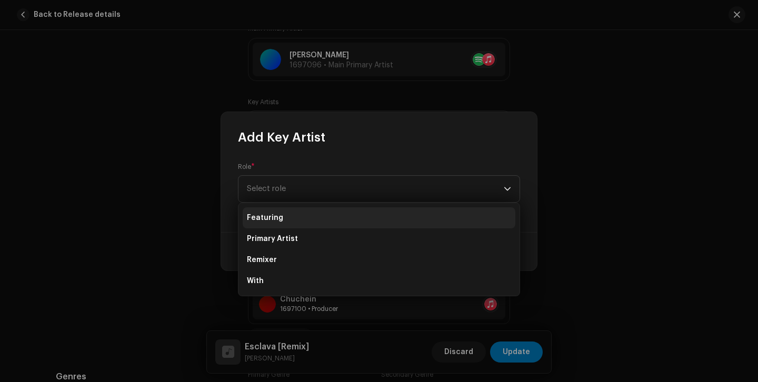
click at [283, 220] on li "Featuring" at bounding box center [379, 217] width 273 height 21
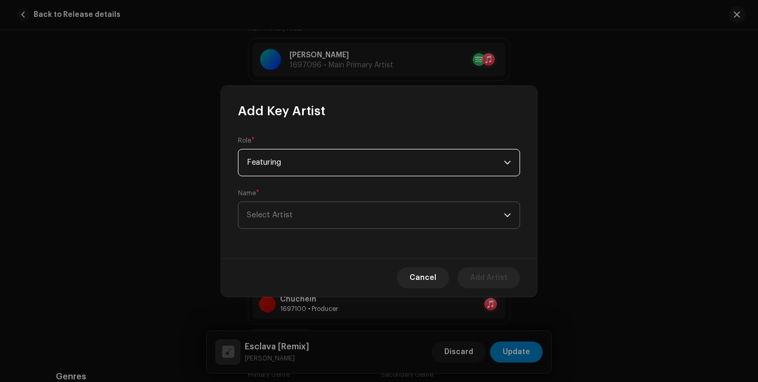
click at [320, 223] on span "Select Artist" at bounding box center [375, 215] width 257 height 26
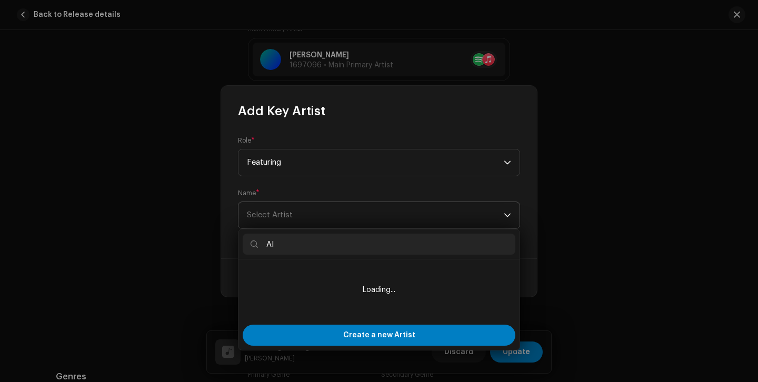
type input "Alm"
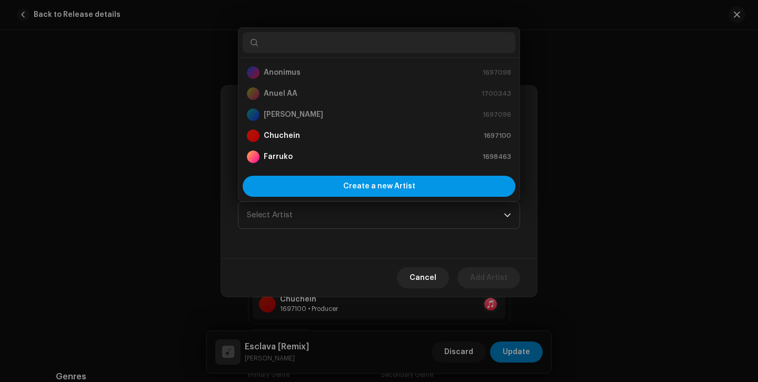
click at [360, 194] on span "Create a new Artist" at bounding box center [379, 186] width 72 height 21
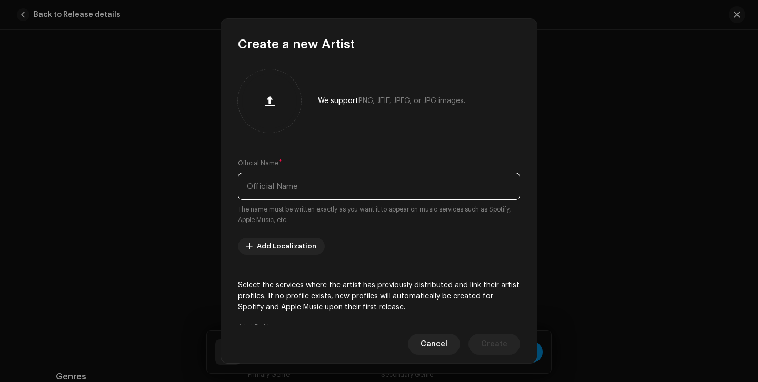
click at [319, 190] on input "text" at bounding box center [379, 186] width 282 height 27
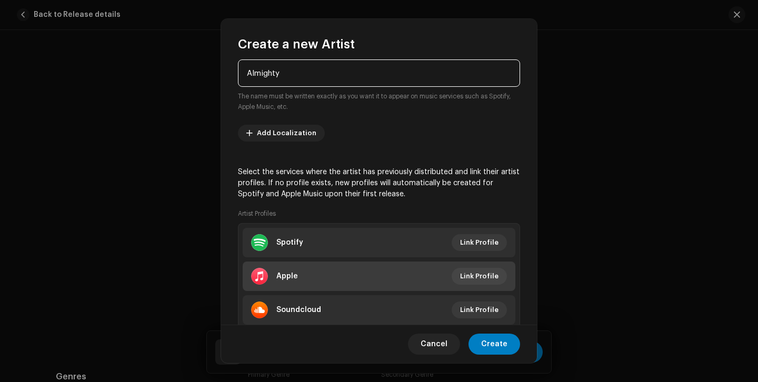
scroll to position [118, 0]
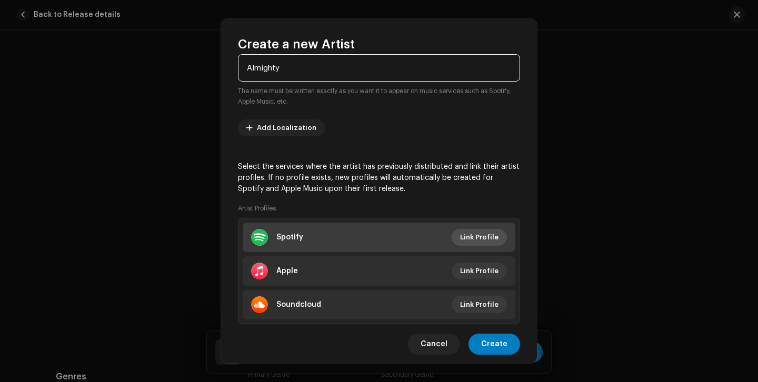
type input "Almighty"
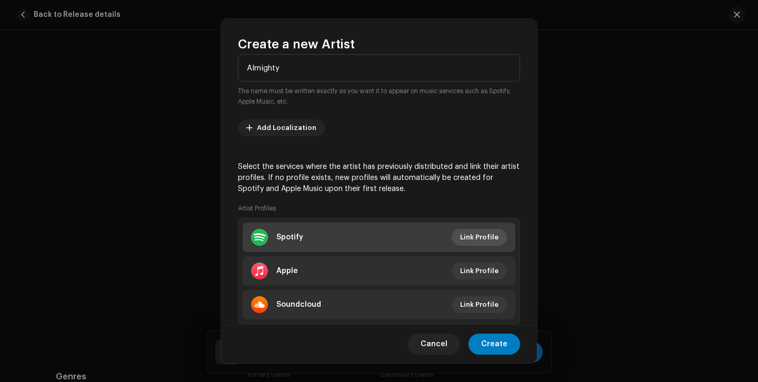
click at [474, 239] on span "Link Profile" at bounding box center [479, 237] width 38 height 21
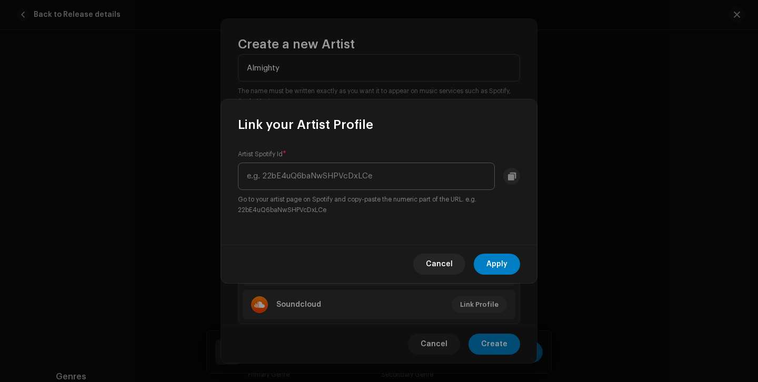
click at [379, 172] on input "text" at bounding box center [366, 176] width 257 height 27
drag, startPoint x: 262, startPoint y: 174, endPoint x: 202, endPoint y: 66, distance: 124.0
click at [202, 66] on div "Link your Artist Profile Artist Spotify Id * [URL][DOMAIN_NAME] Go to your arti…" at bounding box center [379, 191] width 758 height 382
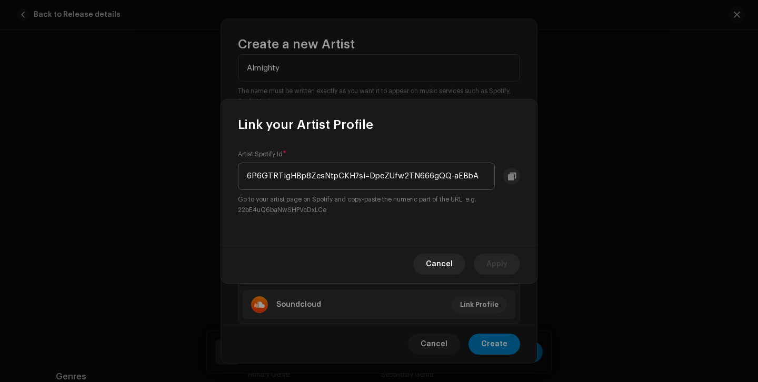
drag, startPoint x: 350, startPoint y: 176, endPoint x: 492, endPoint y: 185, distance: 142.5
click at [492, 185] on input "6P6GTRTigHBp8ZesNtpCKH?si=DpeZUfw2TN666gQQ-aEBbA" at bounding box center [366, 176] width 257 height 27
type input "6P6GTRTigHBp8ZesNtpCKH"
click at [509, 262] on button "Apply" at bounding box center [497, 264] width 46 height 21
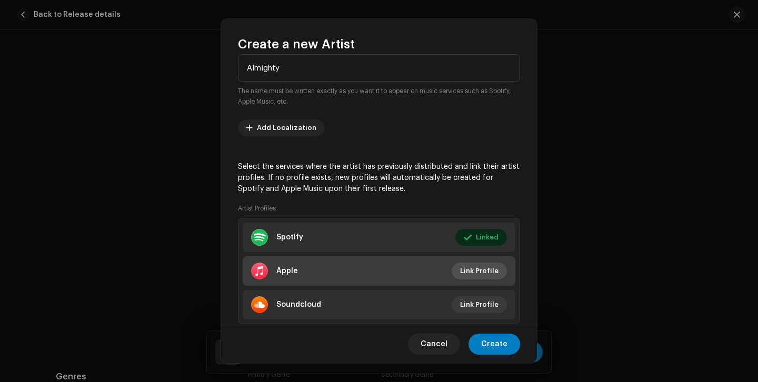
click at [484, 275] on span "Link Profile" at bounding box center [479, 271] width 38 height 21
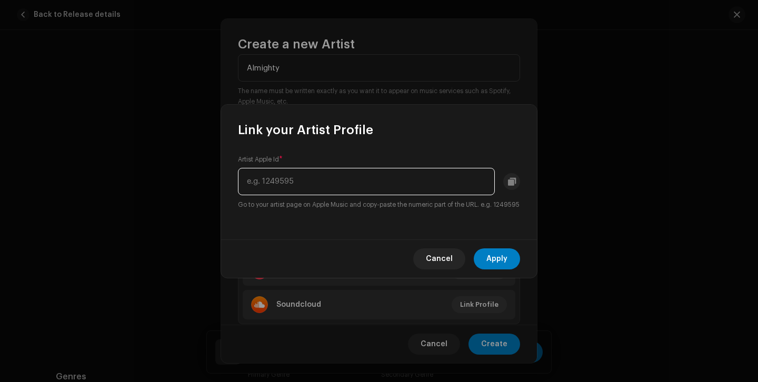
click at [385, 180] on input "text" at bounding box center [366, 181] width 257 height 27
paste input "[URL][DOMAIN_NAME]"
drag, startPoint x: 406, startPoint y: 175, endPoint x: 311, endPoint y: 95, distance: 124.4
click at [311, 95] on div "Link your Artist Profile Artist Apple Id * [URL][DOMAIN_NAME] Go to your artist…" at bounding box center [379, 191] width 758 height 382
type input "136995310"
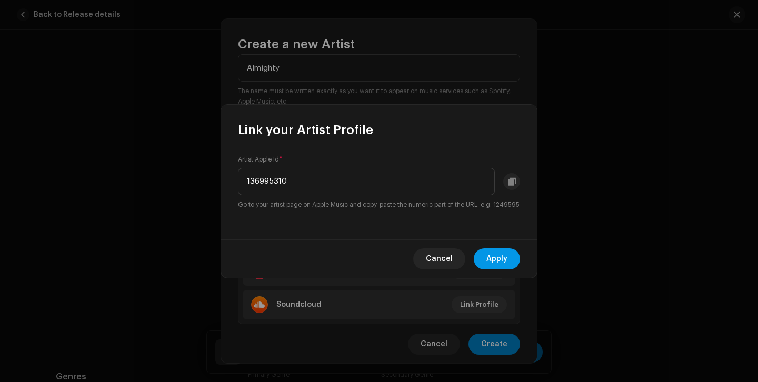
click at [510, 254] on button "Apply" at bounding box center [497, 259] width 46 height 21
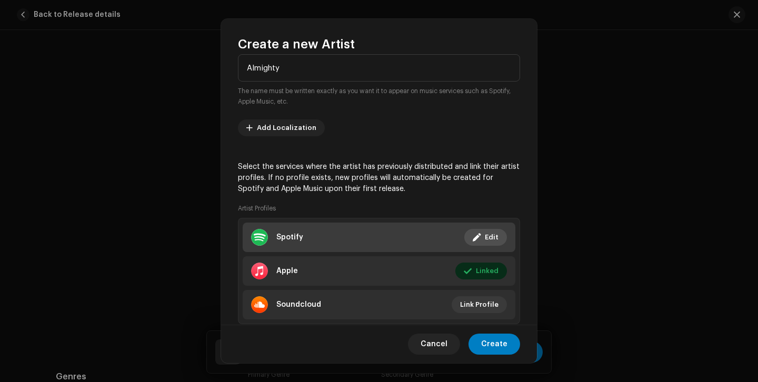
scroll to position [147, 0]
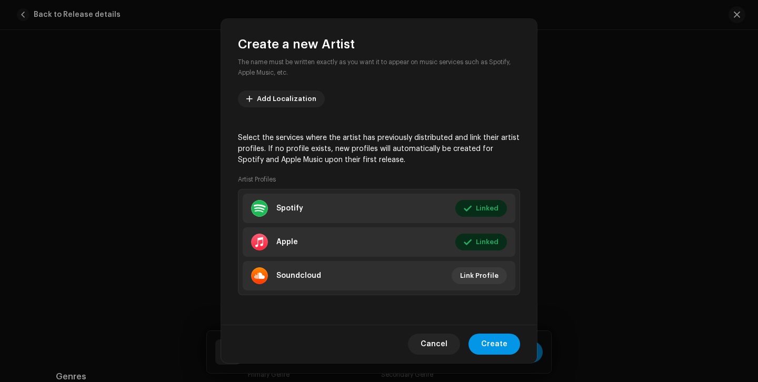
click at [498, 342] on span "Create" at bounding box center [494, 344] width 26 height 21
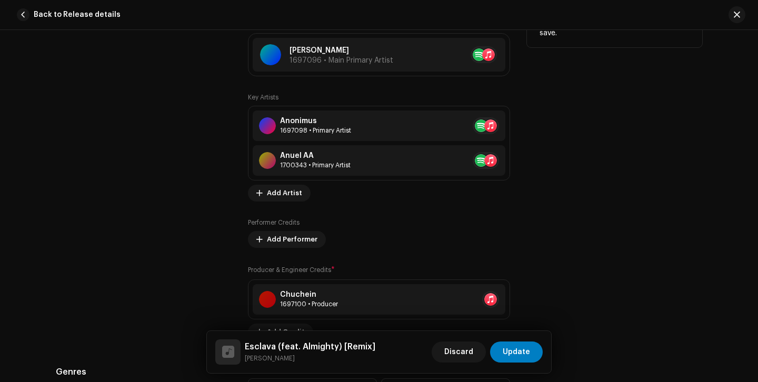
scroll to position [816, 0]
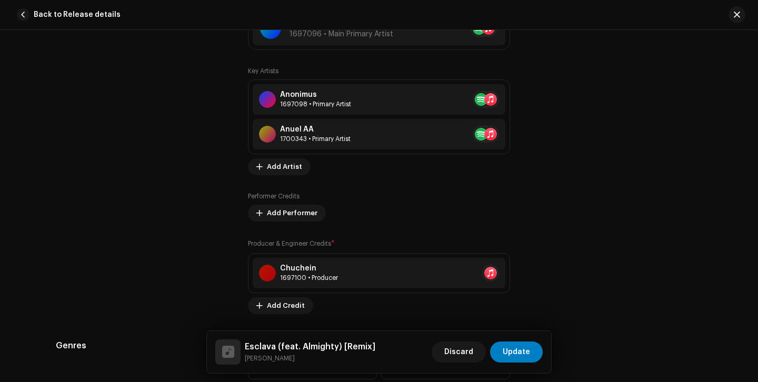
click at [544, 229] on div "Tips Apple does not allow changes to Artist Name and Artist ID after initial su…" at bounding box center [614, 130] width 175 height 367
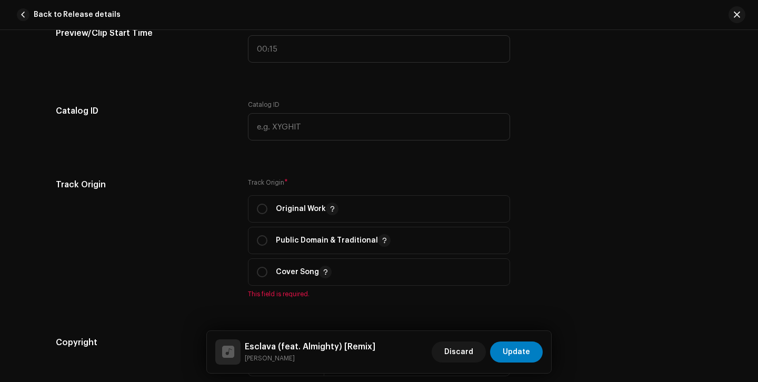
scroll to position [1391, 0]
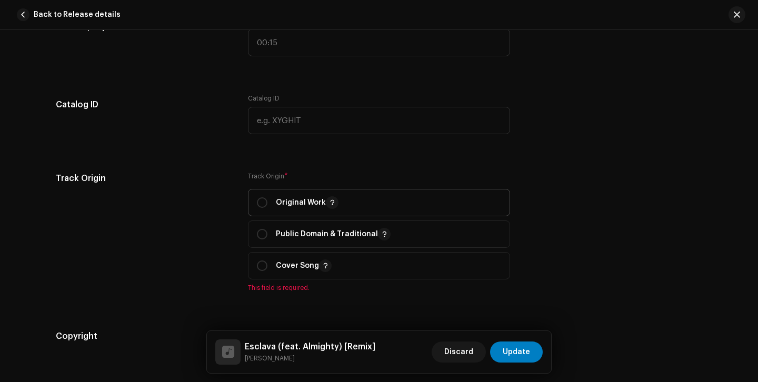
click at [289, 205] on p "Original Work" at bounding box center [307, 202] width 63 height 13
radio input "true"
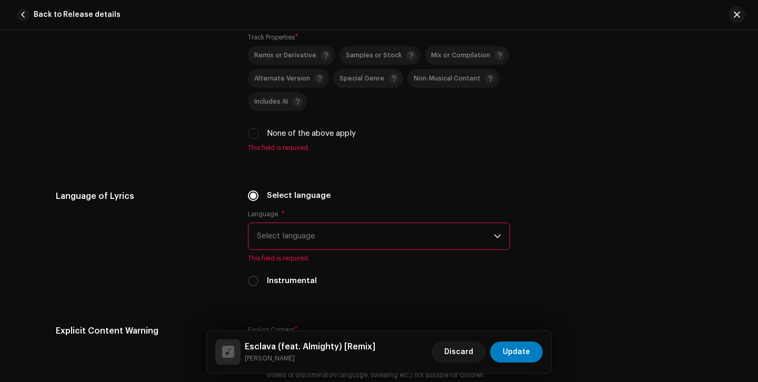
scroll to position [1822, 0]
click at [325, 244] on span "Select language" at bounding box center [375, 236] width 237 height 26
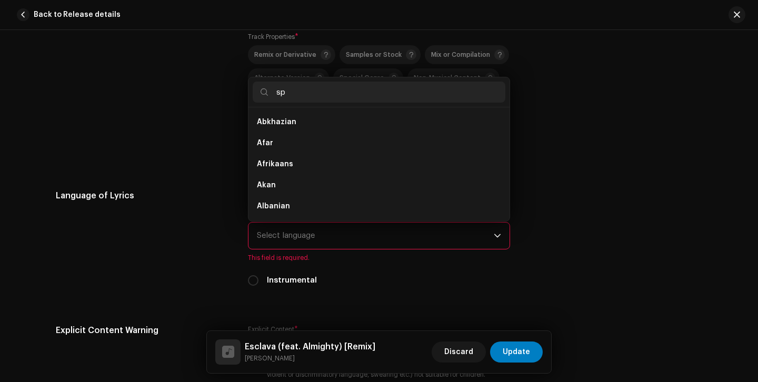
scroll to position [0, 0]
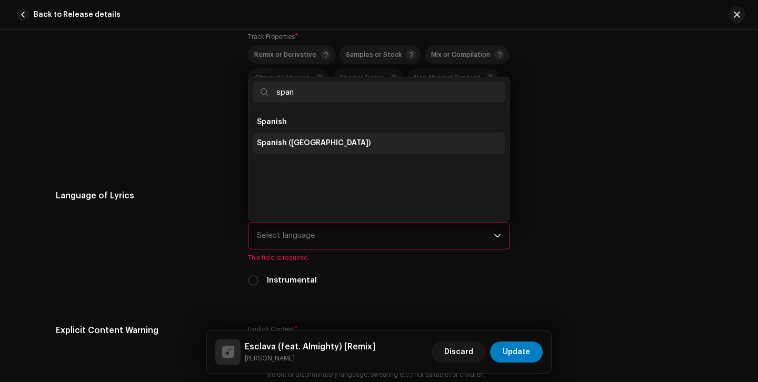
type input "span"
click at [302, 149] on span "Spanish ([GEOGRAPHIC_DATA])" at bounding box center [314, 143] width 114 height 11
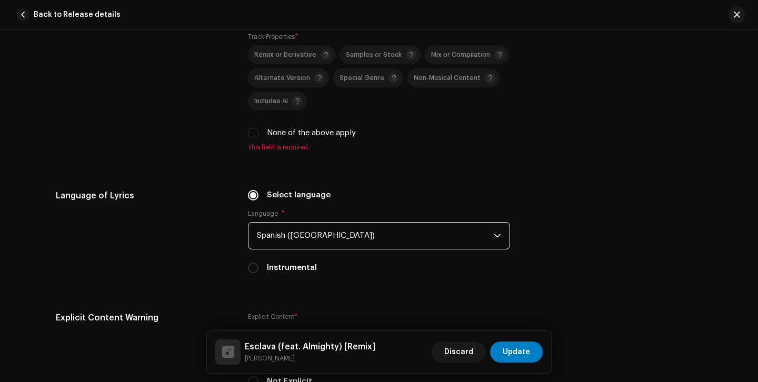
click at [312, 139] on label "None of the above apply" at bounding box center [311, 133] width 89 height 12
click at [259, 139] on input "None of the above apply" at bounding box center [253, 133] width 11 height 11
checkbox input "true"
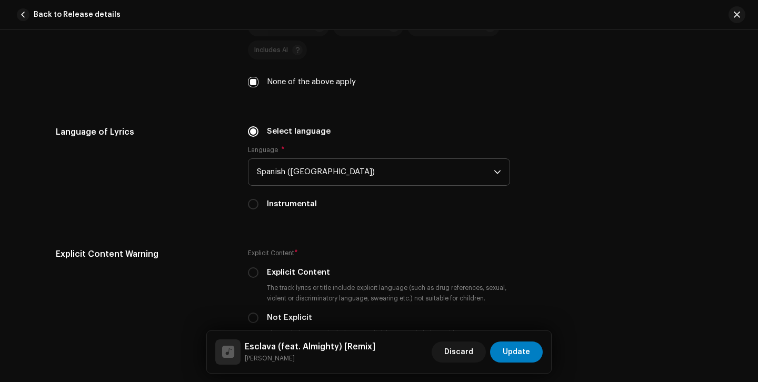
scroll to position [2002, 0]
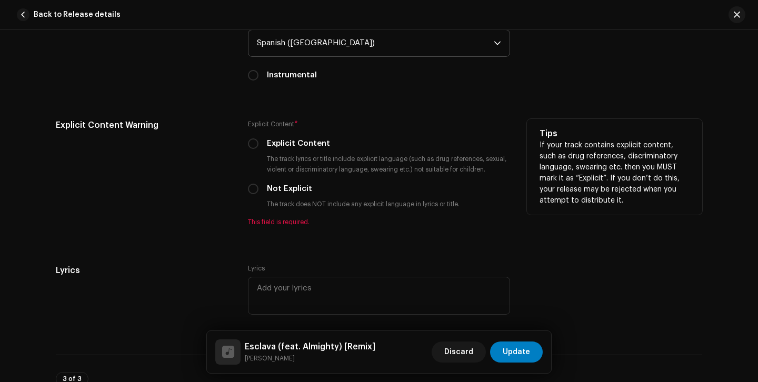
click at [291, 150] on label "Explicit Content" at bounding box center [298, 144] width 63 height 12
click at [259, 149] on input "Explicit Content" at bounding box center [253, 144] width 11 height 11
radio input "true"
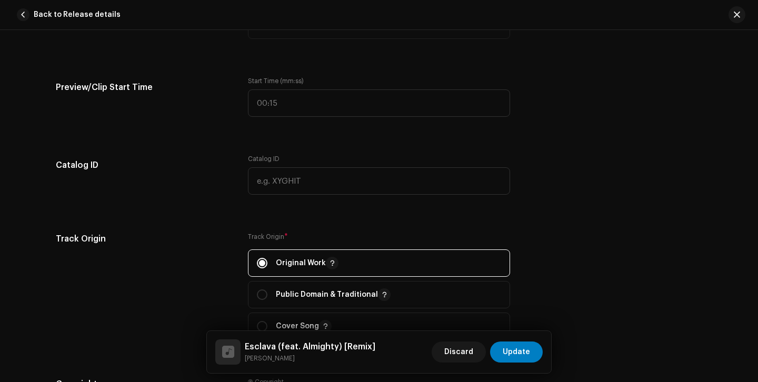
scroll to position [1327, 0]
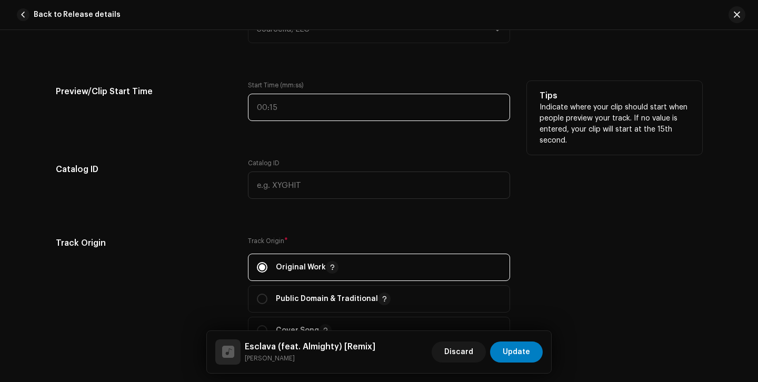
click at [301, 105] on input "text" at bounding box center [379, 107] width 262 height 27
type input "01:20"
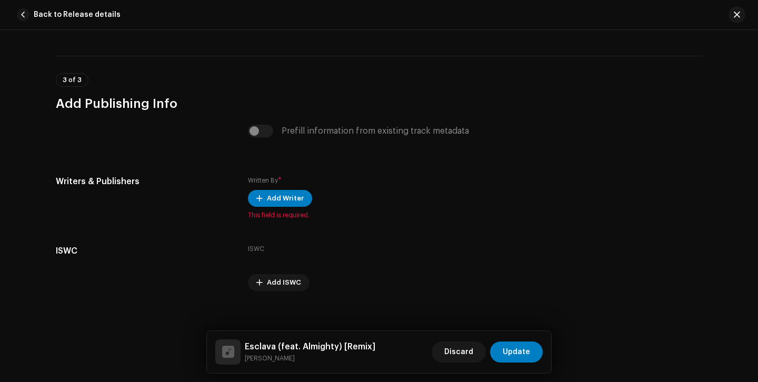
scroll to position [2301, 0]
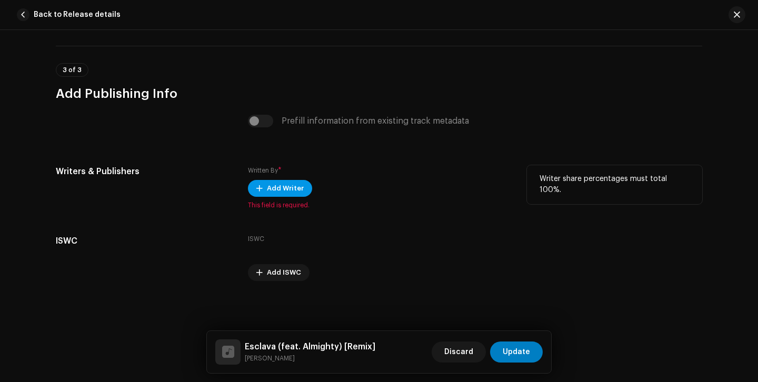
click at [286, 191] on span "Add Writer" at bounding box center [285, 188] width 37 height 21
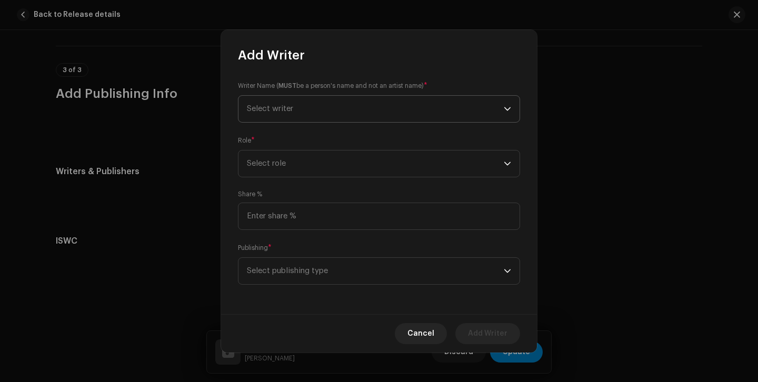
click at [341, 110] on span "Select writer" at bounding box center [375, 109] width 257 height 26
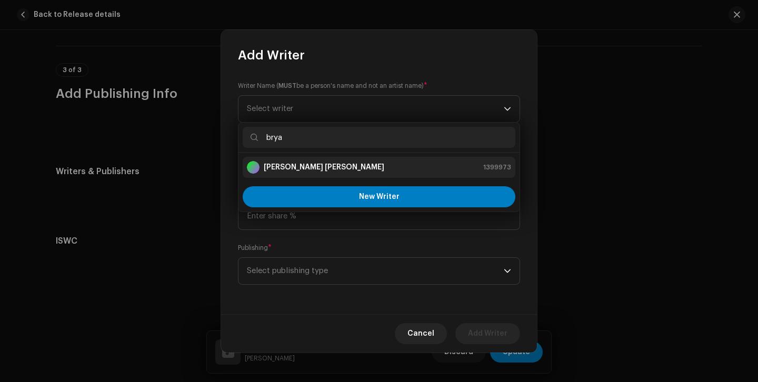
type input "brya"
click at [344, 166] on strong "[PERSON_NAME] [PERSON_NAME]" at bounding box center [324, 167] width 121 height 11
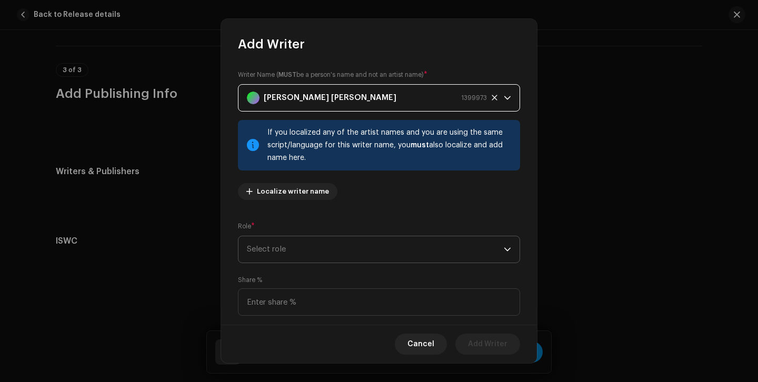
click at [339, 245] on span "Select role" at bounding box center [375, 249] width 257 height 26
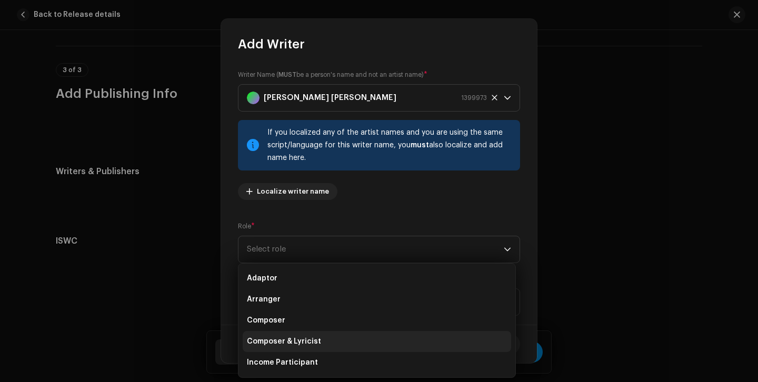
click at [320, 350] on li "Composer & Lyricist" at bounding box center [377, 341] width 269 height 21
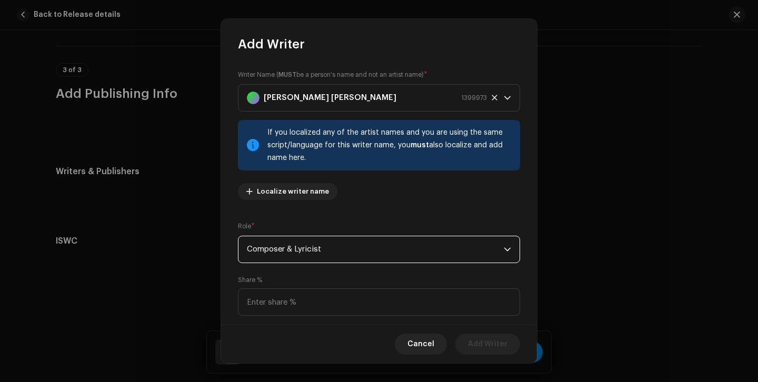
scroll to position [76, 0]
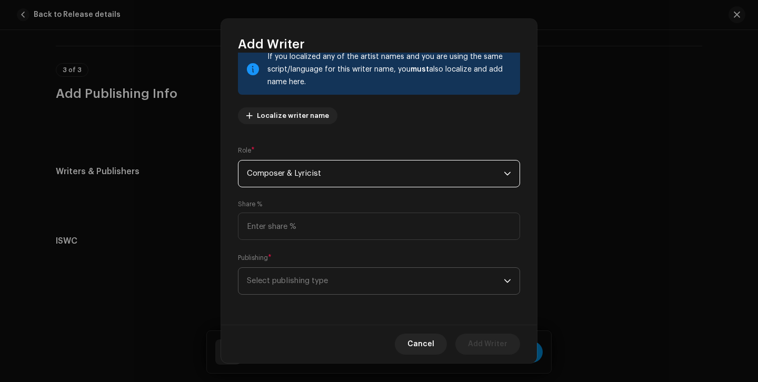
click at [337, 281] on span "Select publishing type" at bounding box center [375, 281] width 257 height 26
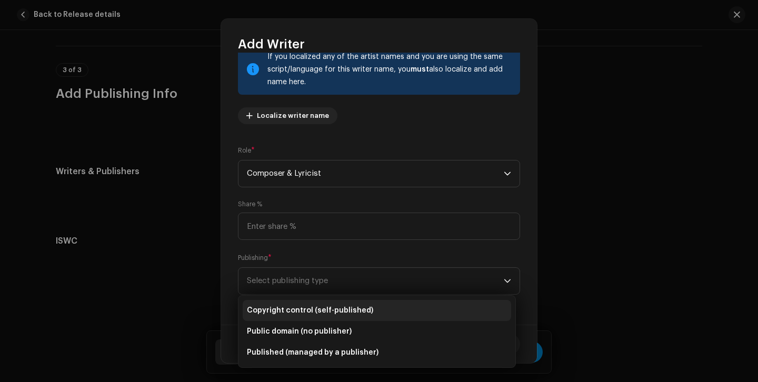
click at [334, 312] on span "Copyright control (self-published)" at bounding box center [310, 310] width 126 height 11
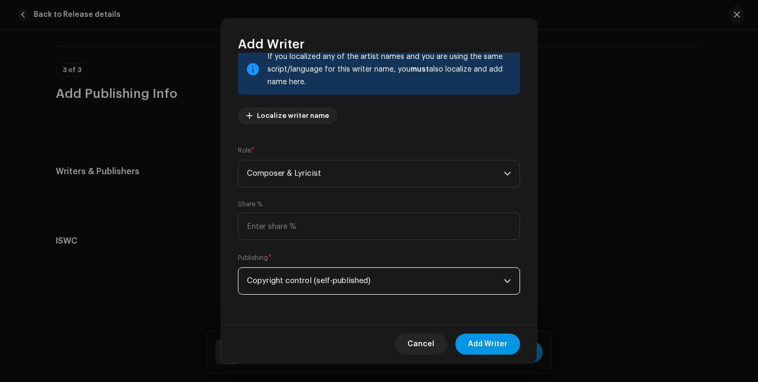
click at [488, 344] on span "Add Writer" at bounding box center [487, 344] width 39 height 21
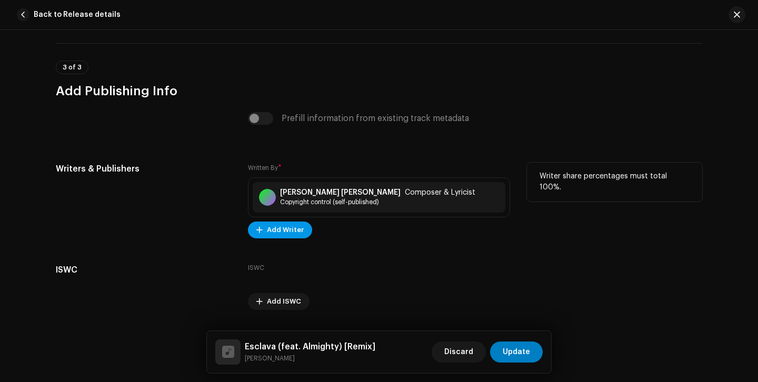
click at [290, 235] on span "Add Writer" at bounding box center [285, 230] width 37 height 21
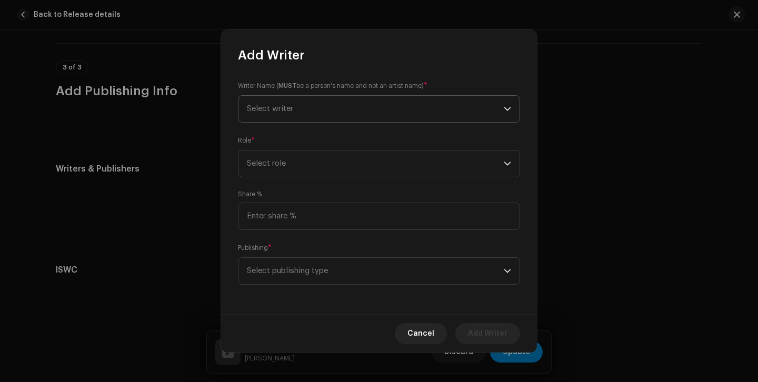
click at [309, 100] on span "Select writer" at bounding box center [375, 109] width 257 height 26
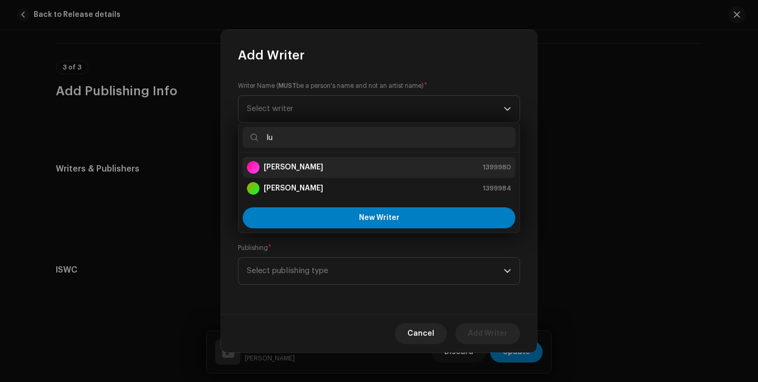
type input "lu"
click at [313, 172] on strong "[PERSON_NAME]" at bounding box center [294, 167] width 60 height 11
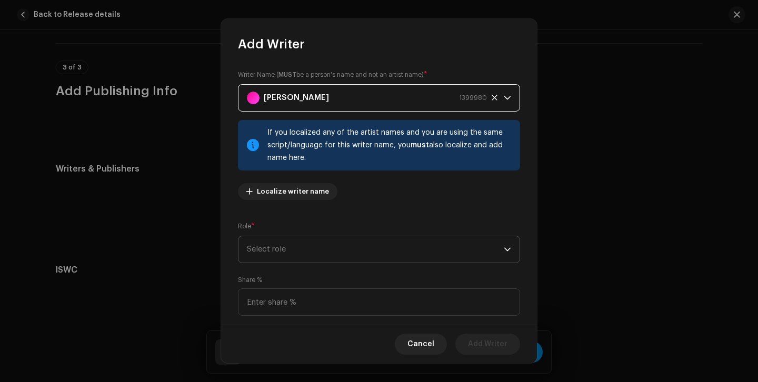
click at [333, 253] on span "Select role" at bounding box center [375, 249] width 257 height 26
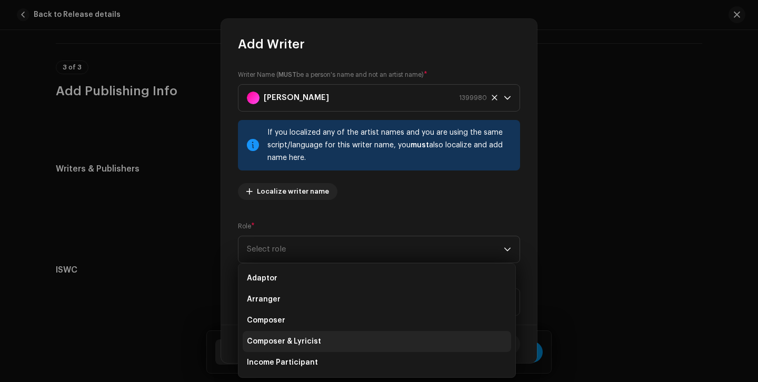
click at [321, 337] on li "Composer & Lyricist" at bounding box center [377, 341] width 269 height 21
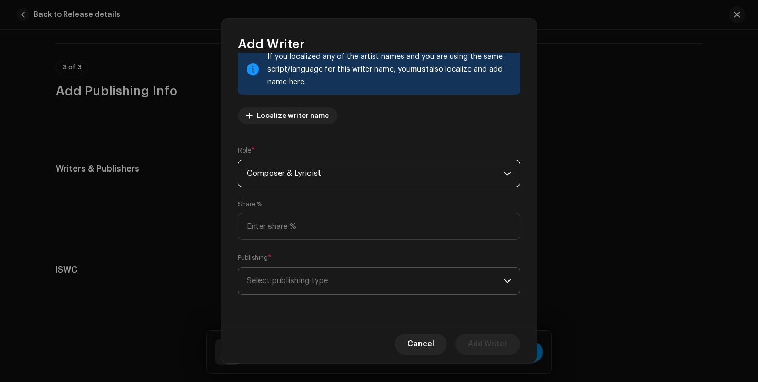
click at [329, 278] on span "Select publishing type" at bounding box center [375, 281] width 257 height 26
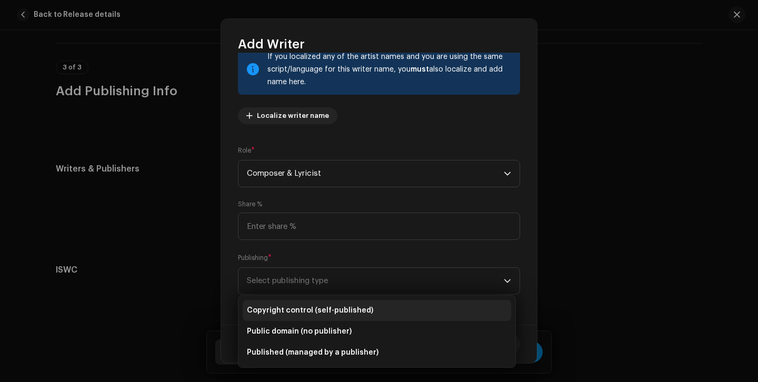
click at [319, 309] on span "Copyright control (self-published)" at bounding box center [310, 310] width 126 height 11
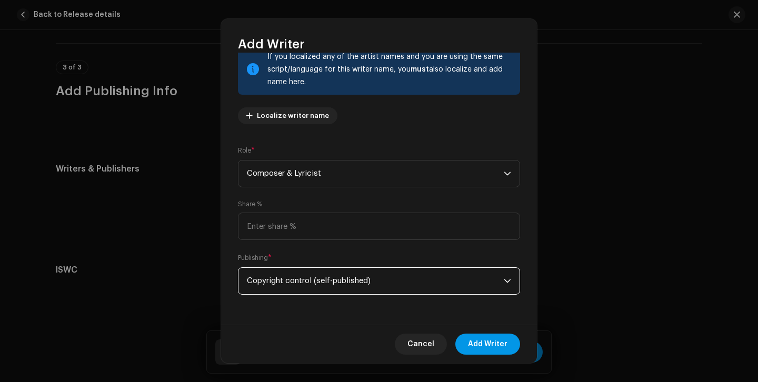
click at [481, 351] on span "Add Writer" at bounding box center [487, 344] width 39 height 21
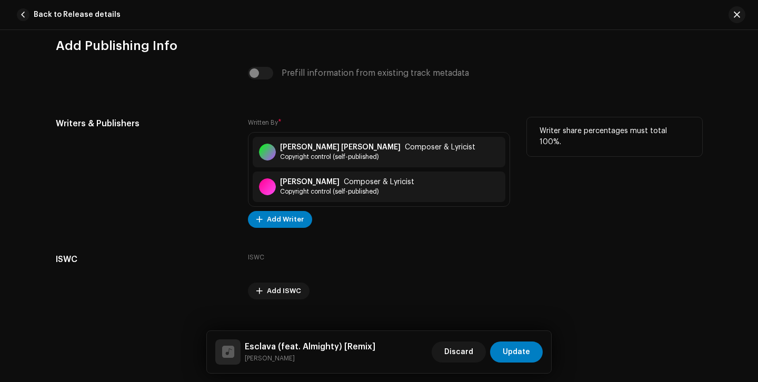
scroll to position [2367, 0]
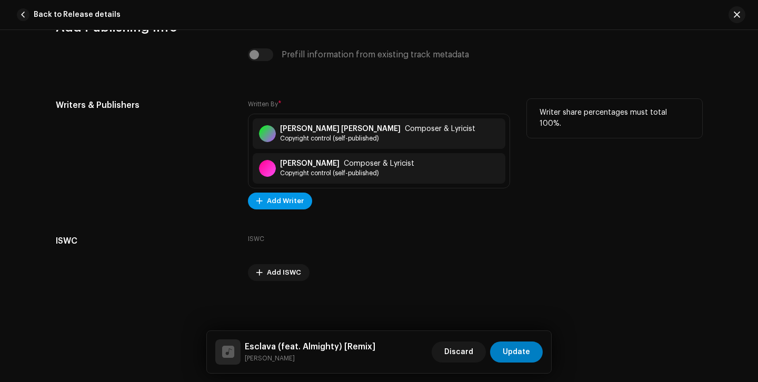
click at [285, 199] on span "Add Writer" at bounding box center [285, 201] width 37 height 21
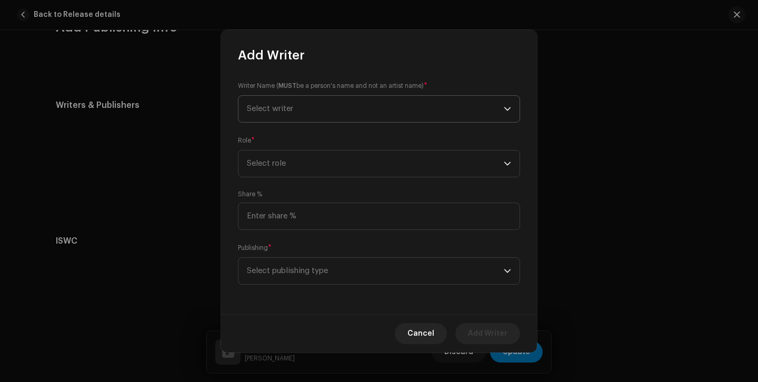
click at [300, 113] on span "Select writer" at bounding box center [375, 109] width 257 height 26
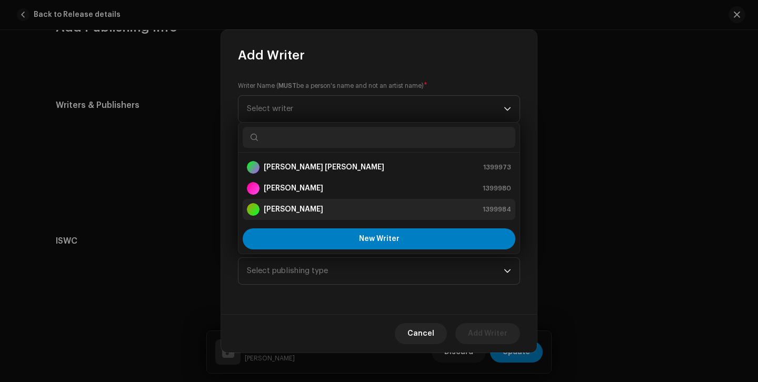
click at [314, 209] on strong "[PERSON_NAME]" at bounding box center [294, 209] width 60 height 11
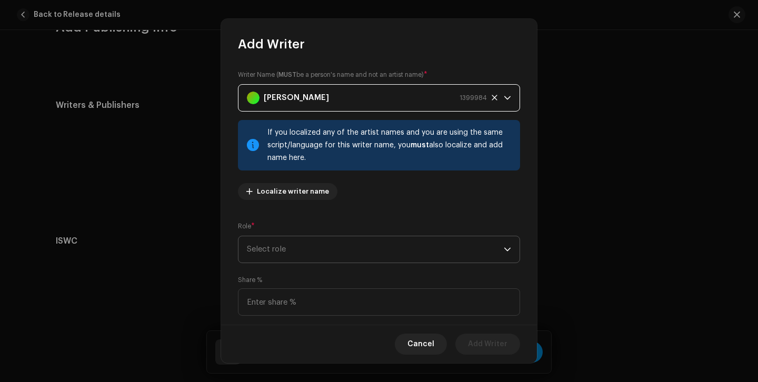
click at [314, 239] on span "Select role" at bounding box center [375, 249] width 257 height 26
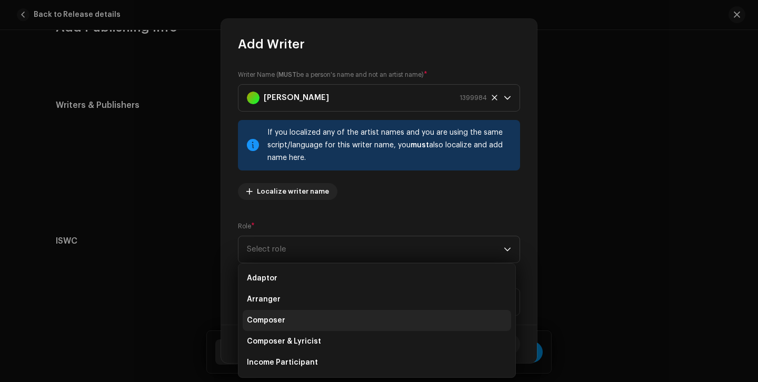
click at [310, 319] on li "Composer" at bounding box center [377, 320] width 269 height 21
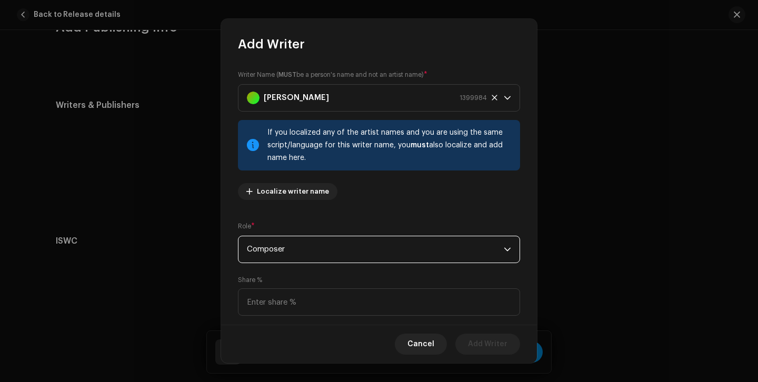
scroll to position [76, 0]
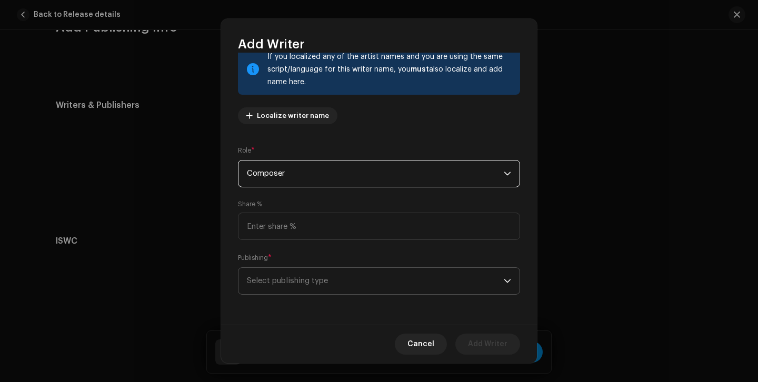
click at [331, 289] on span "Select publishing type" at bounding box center [375, 281] width 257 height 26
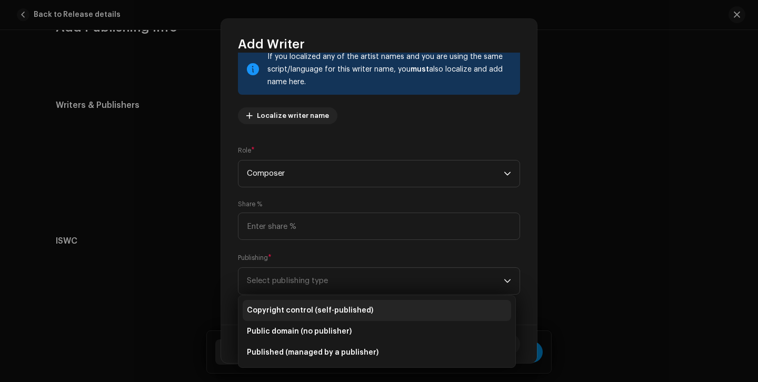
click at [328, 311] on span "Copyright control (self-published)" at bounding box center [310, 310] width 126 height 11
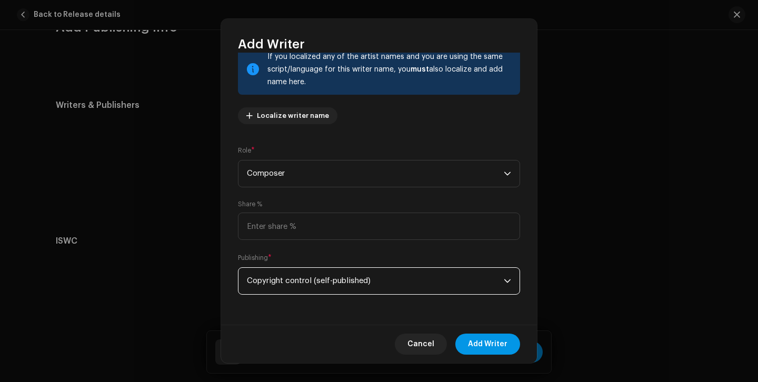
click at [496, 349] on span "Add Writer" at bounding box center [487, 344] width 39 height 21
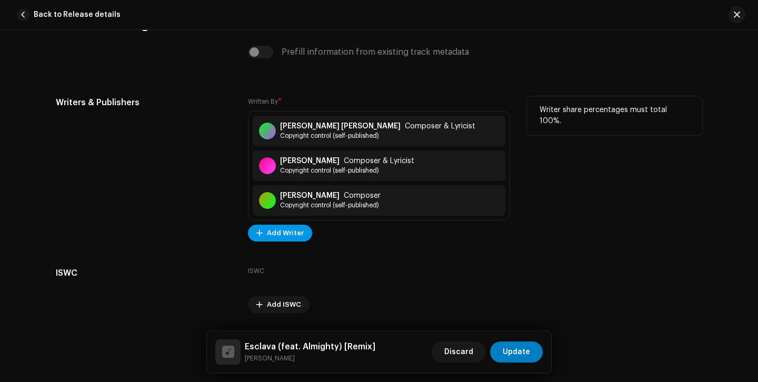
click at [295, 243] on span "Add Writer" at bounding box center [285, 233] width 37 height 21
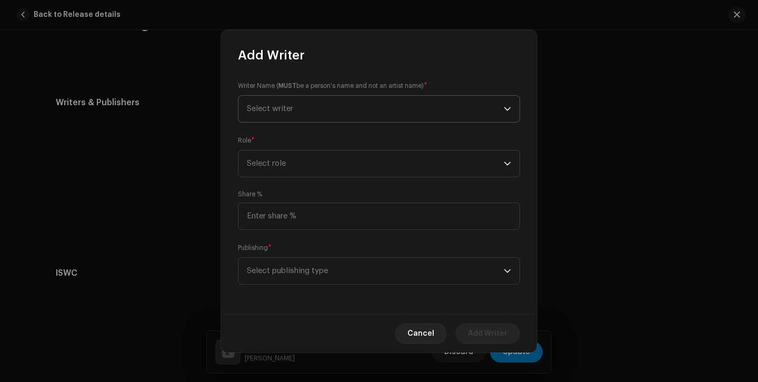
click at [302, 103] on span "Select writer" at bounding box center [375, 109] width 257 height 26
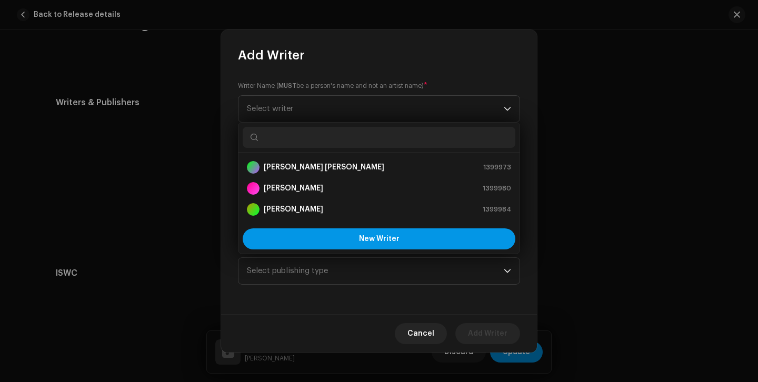
click at [372, 239] on span "New Writer" at bounding box center [379, 238] width 41 height 7
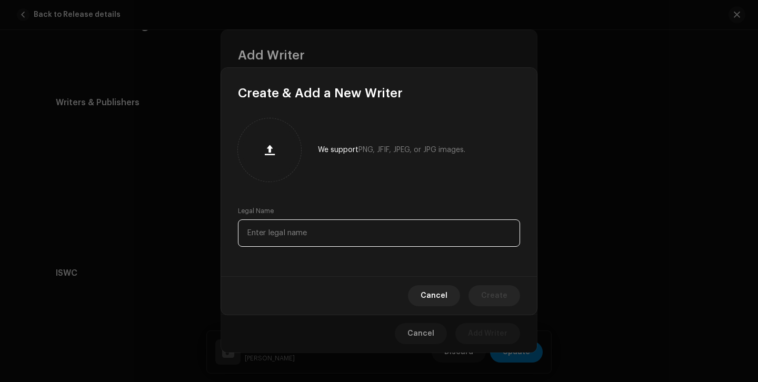
click at [348, 231] on input "text" at bounding box center [379, 233] width 282 height 27
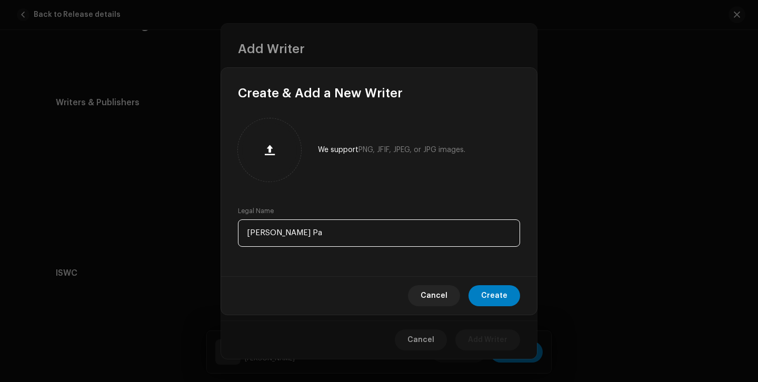
type input "[PERSON_NAME] [PERSON_NAME]"
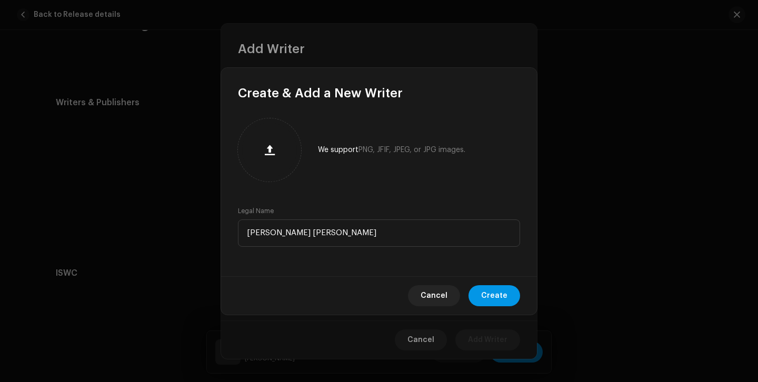
click at [494, 300] on span "Create" at bounding box center [494, 295] width 26 height 21
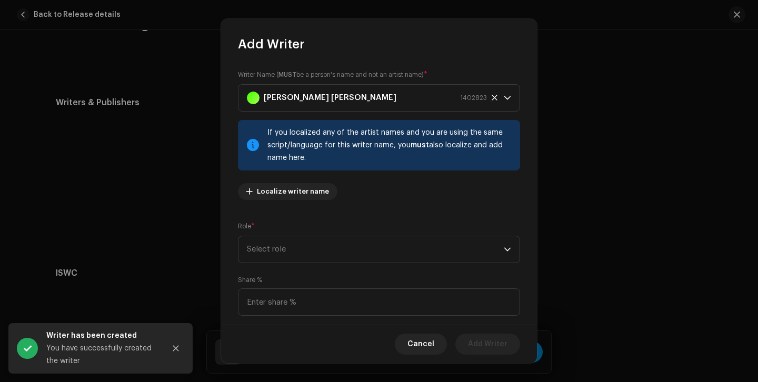
click at [328, 212] on div "Writer Name ( MUST be a person's name and not an artist name) * [PERSON_NAME] […" at bounding box center [379, 189] width 316 height 272
click at [333, 242] on span "Select role" at bounding box center [375, 249] width 257 height 26
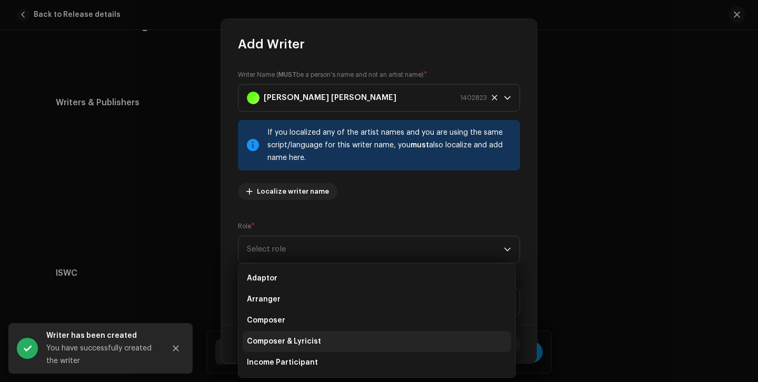
click at [327, 337] on li "Composer & Lyricist" at bounding box center [377, 341] width 269 height 21
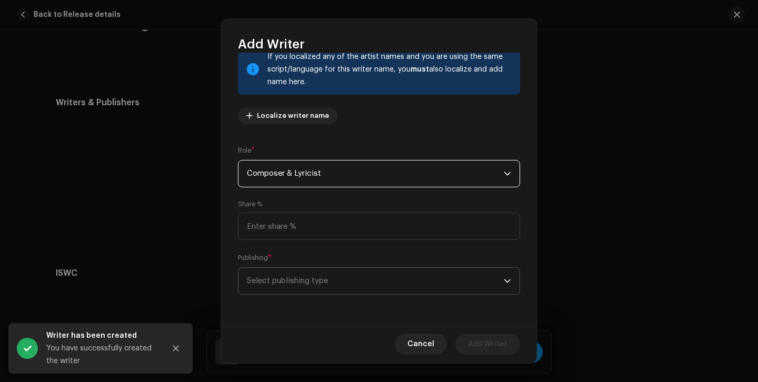
click at [341, 293] on span "Select publishing type" at bounding box center [375, 281] width 257 height 26
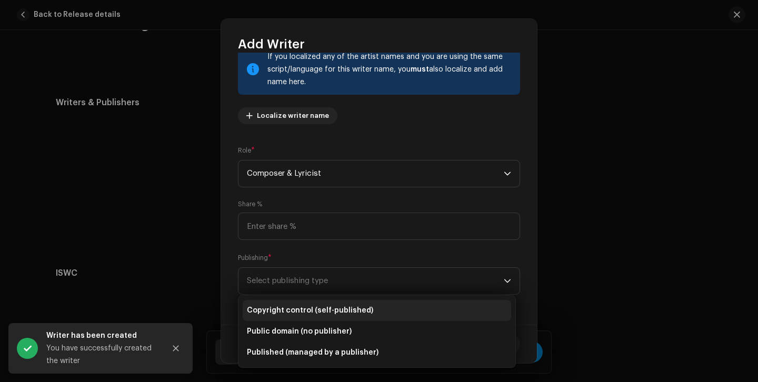
click at [334, 310] on span "Copyright control (self-published)" at bounding box center [310, 310] width 126 height 11
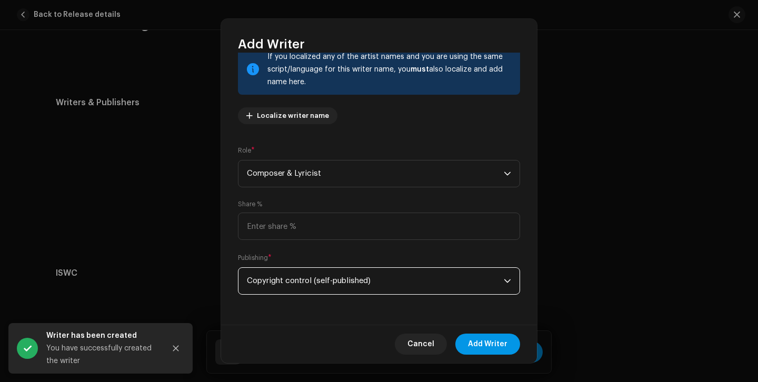
click at [505, 353] on span "Add Writer" at bounding box center [487, 344] width 39 height 21
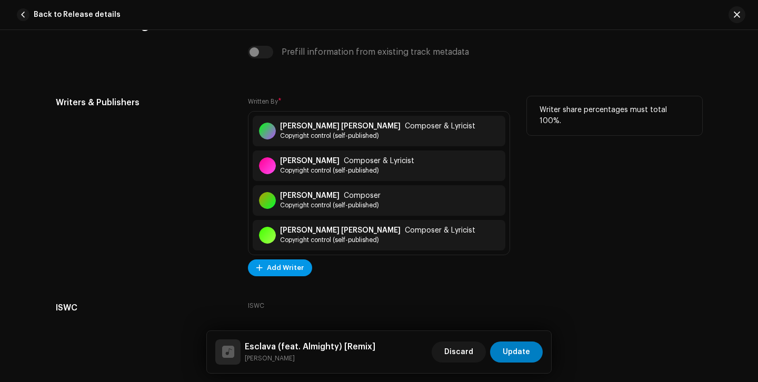
click at [299, 268] on span "Add Writer" at bounding box center [285, 268] width 37 height 21
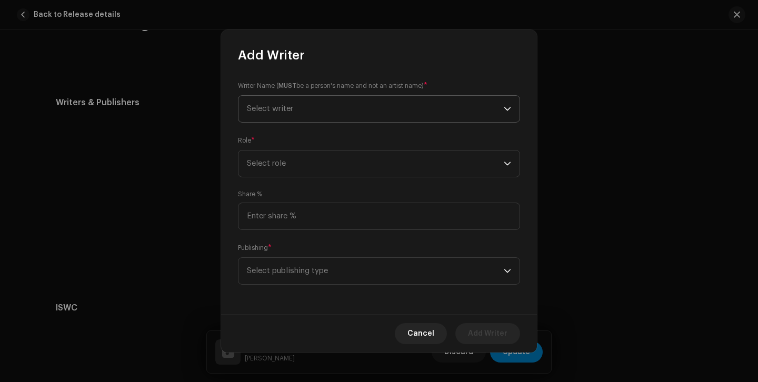
click at [313, 108] on span "Select writer" at bounding box center [375, 109] width 257 height 26
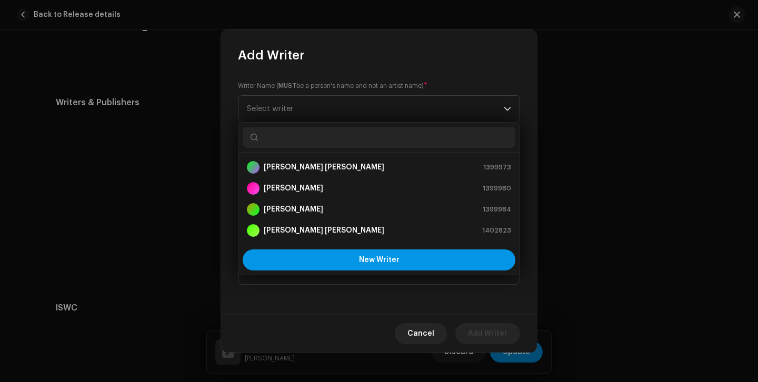
click at [363, 261] on span "New Writer" at bounding box center [379, 259] width 41 height 7
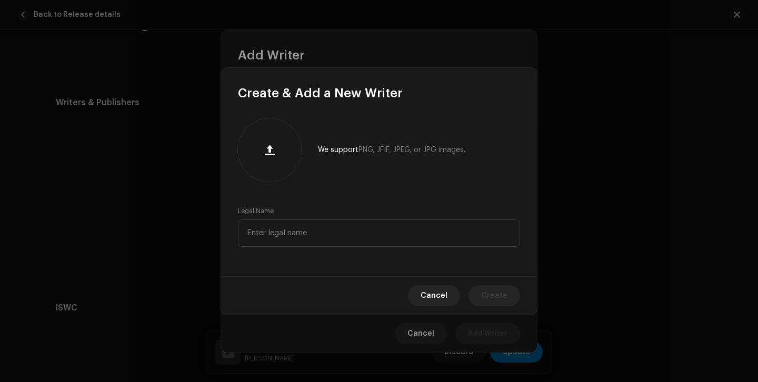
click at [313, 217] on div "Legal Name" at bounding box center [379, 227] width 282 height 40
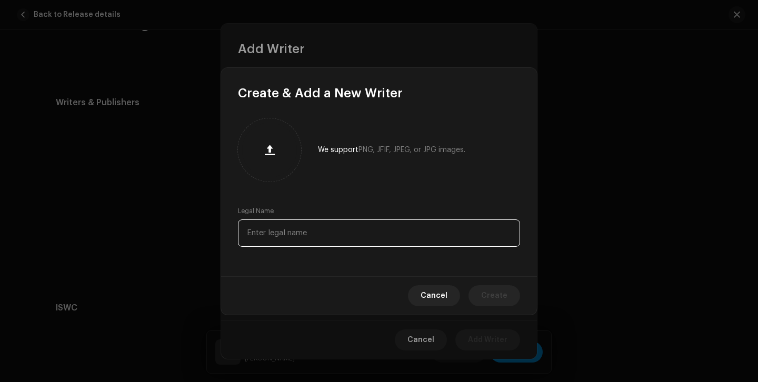
click at [300, 233] on input "text" at bounding box center [379, 233] width 282 height 27
type input "[PERSON_NAME]"
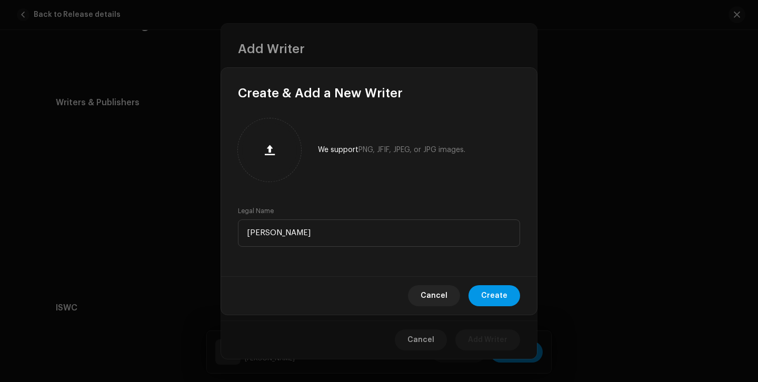
click at [482, 299] on button "Create" at bounding box center [495, 295] width 52 height 21
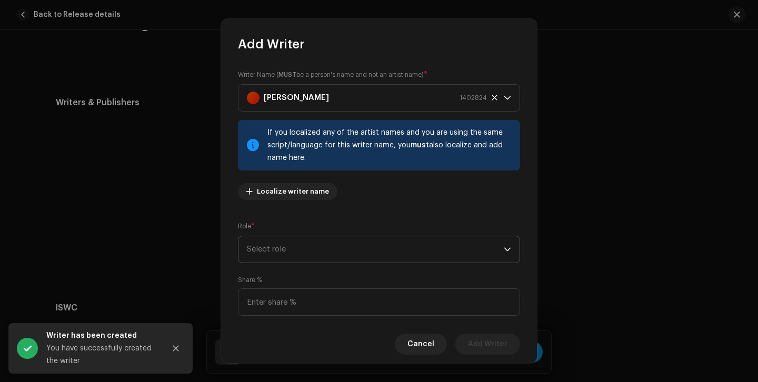
click at [332, 251] on span "Select role" at bounding box center [375, 249] width 257 height 26
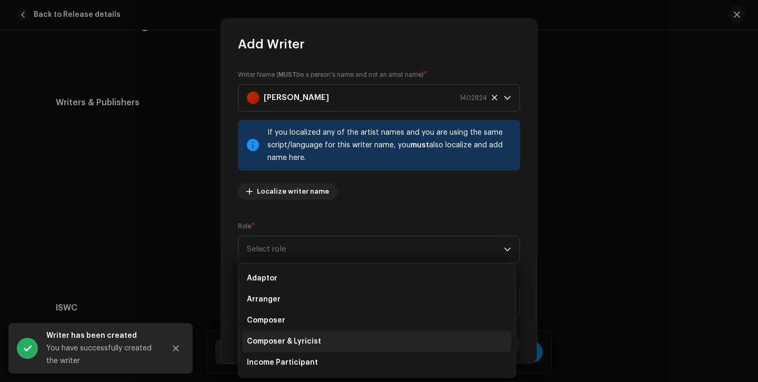
click at [325, 342] on li "Composer & Lyricist" at bounding box center [377, 341] width 269 height 21
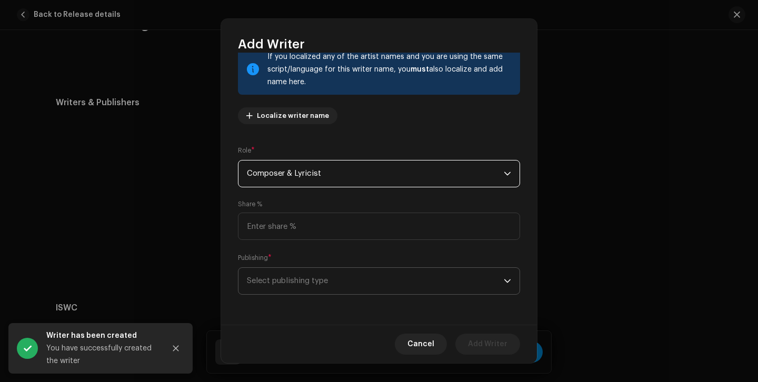
click at [359, 281] on span "Select publishing type" at bounding box center [375, 281] width 257 height 26
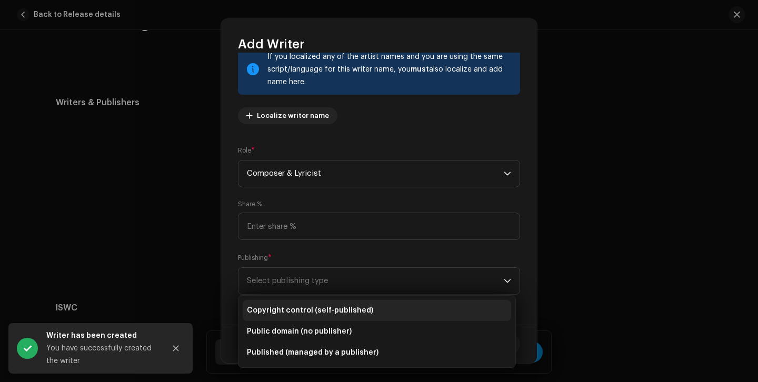
click at [347, 309] on span "Copyright control (self-published)" at bounding box center [310, 310] width 126 height 11
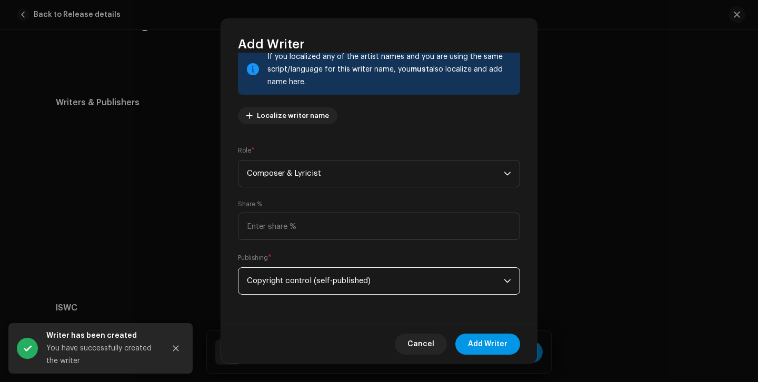
click at [495, 340] on span "Add Writer" at bounding box center [487, 344] width 39 height 21
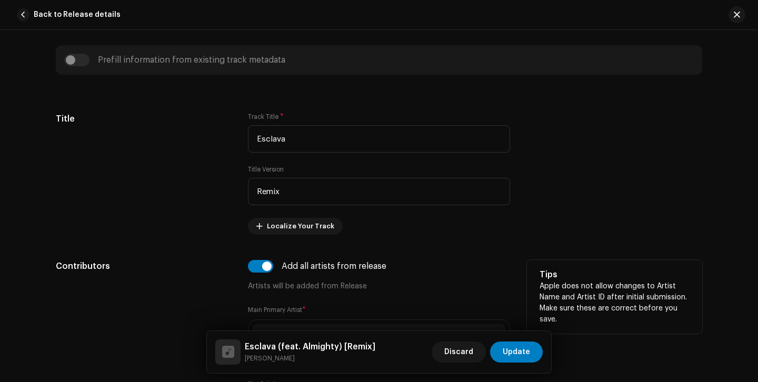
scroll to position [464, 0]
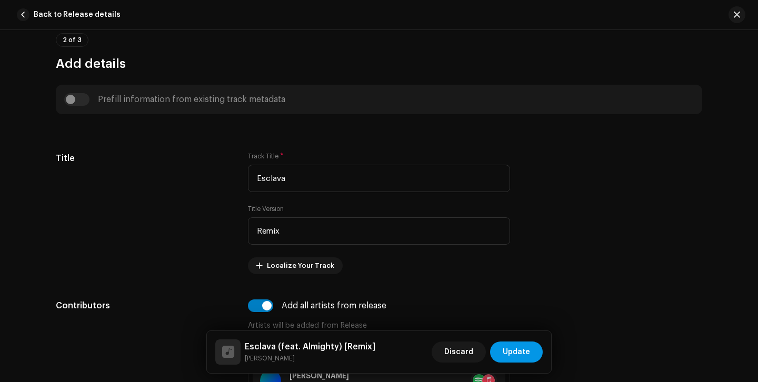
click at [532, 351] on button "Update" at bounding box center [516, 352] width 53 height 21
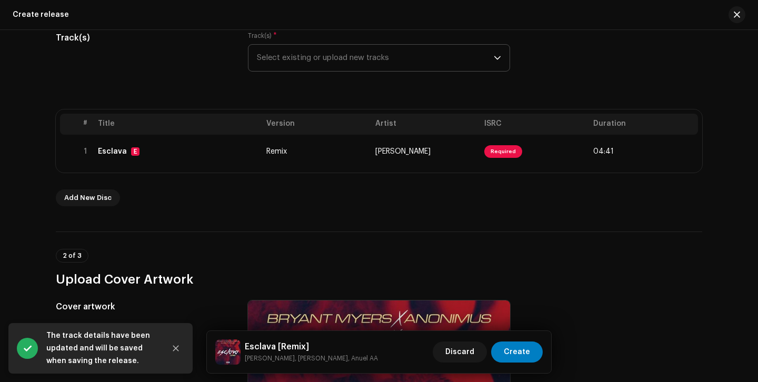
scroll to position [170, 0]
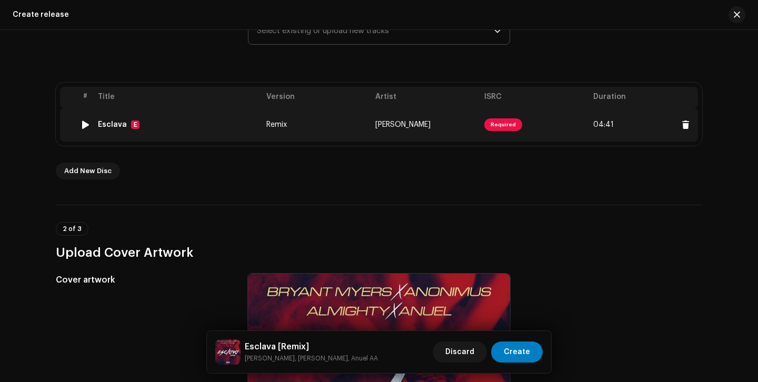
click at [458, 130] on td "[PERSON_NAME]" at bounding box center [425, 125] width 109 height 34
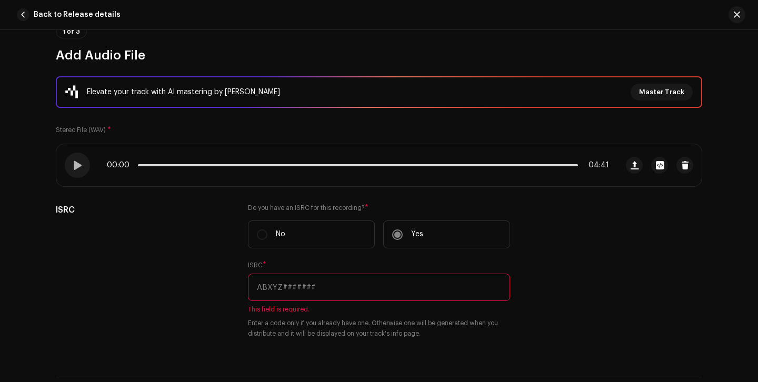
scroll to position [125, 0]
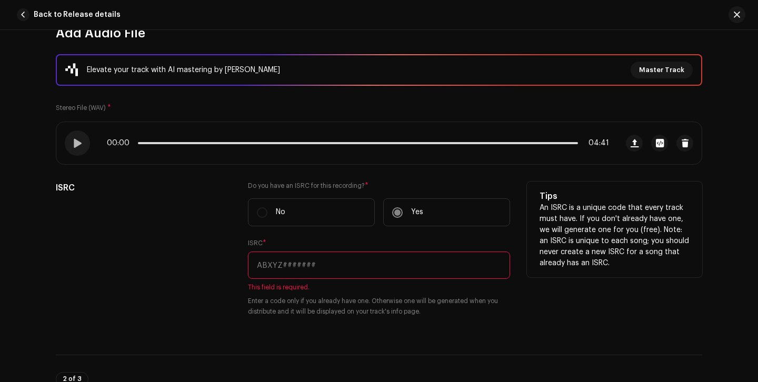
click at [401, 274] on input "text" at bounding box center [379, 265] width 262 height 27
paste input "TCACN1672578"
type input "TCACN1672578"
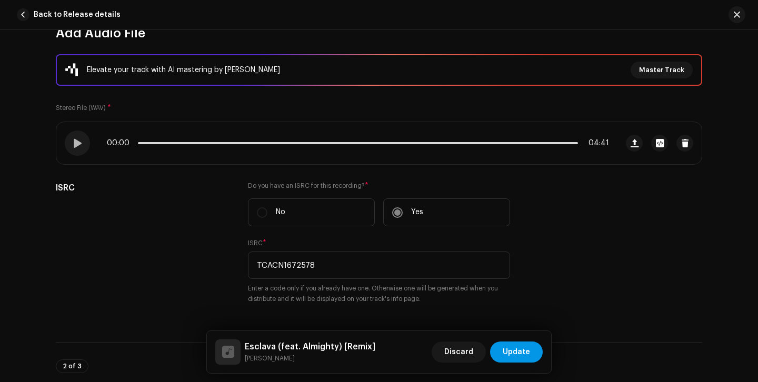
click at [519, 354] on span "Update" at bounding box center [516, 352] width 27 height 21
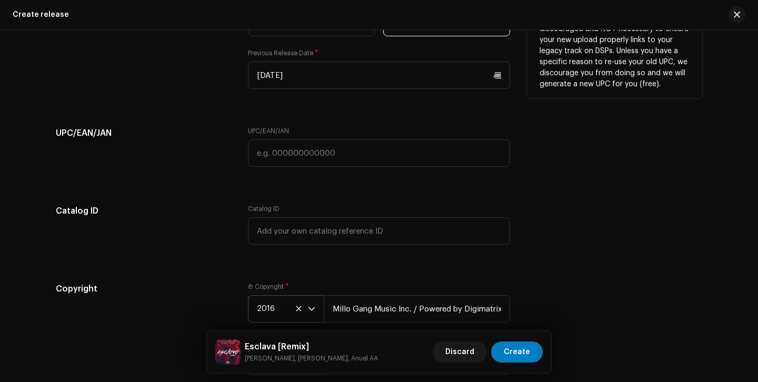
scroll to position [1787, 0]
click at [361, 167] on input "text" at bounding box center [379, 153] width 262 height 27
paste input "7705553178833"
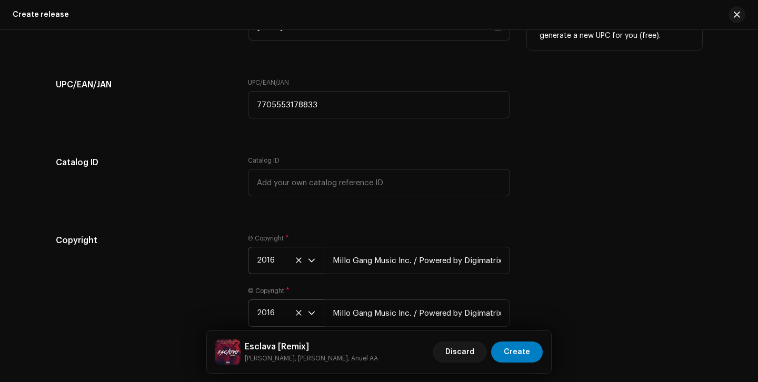
scroll to position [1899, 0]
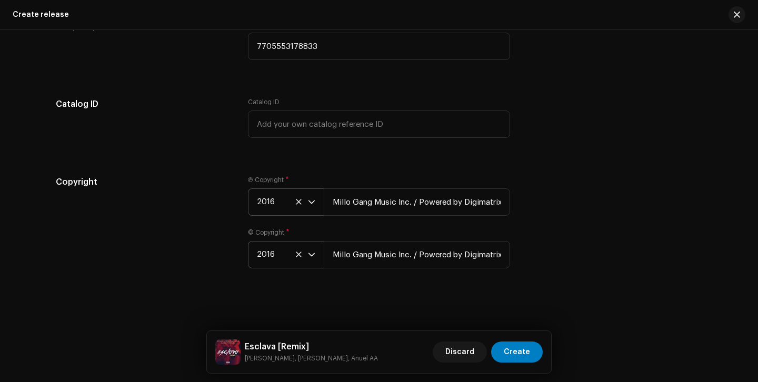
click at [538, 248] on div "Copyright Ⓟ Copyright * 2016 Millo Gang Music Inc. / Powered by Digimatrix © Co…" at bounding box center [379, 228] width 647 height 105
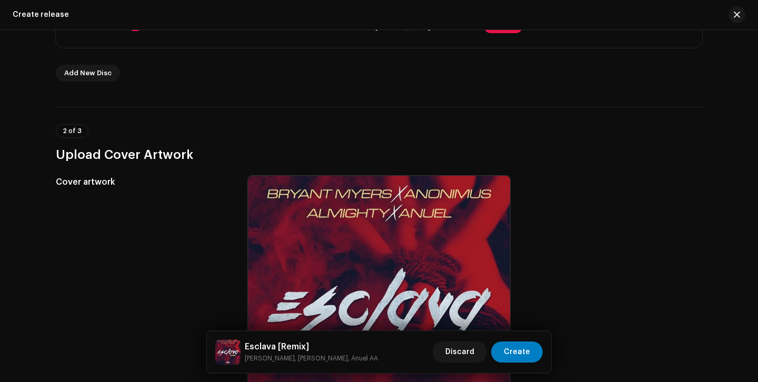
scroll to position [0, 0]
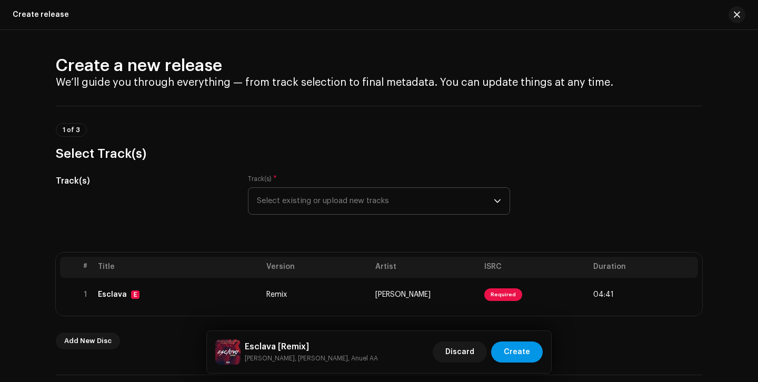
click at [523, 351] on span "Create" at bounding box center [517, 352] width 26 height 21
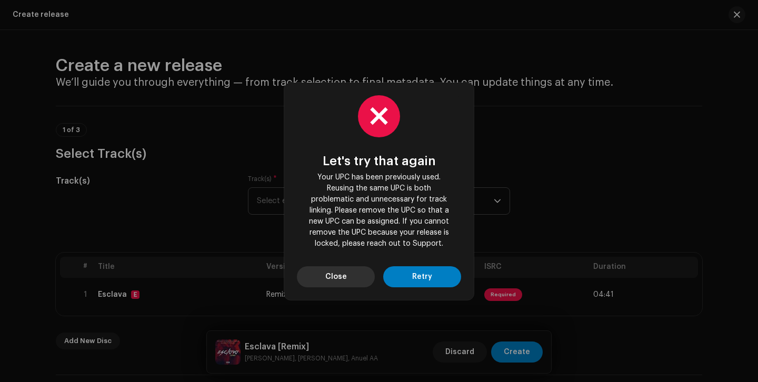
click at [358, 274] on button "Close" at bounding box center [336, 276] width 78 height 21
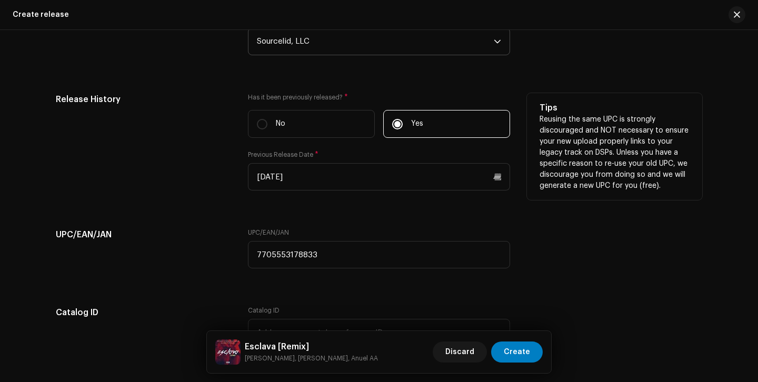
scroll to position [1689, 0]
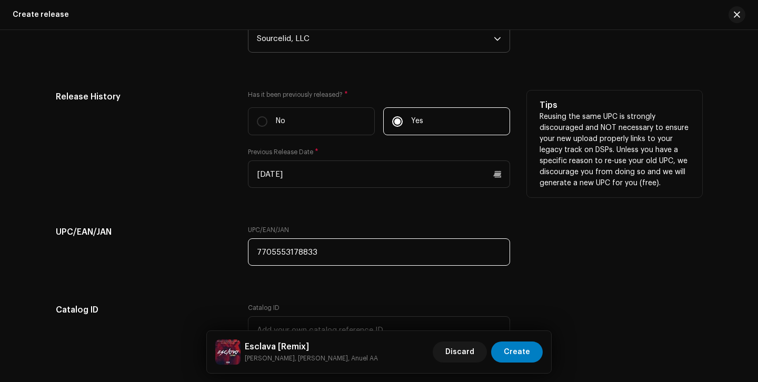
click at [428, 253] on input "7705553178833" at bounding box center [379, 252] width 262 height 27
paste input "198846000244"
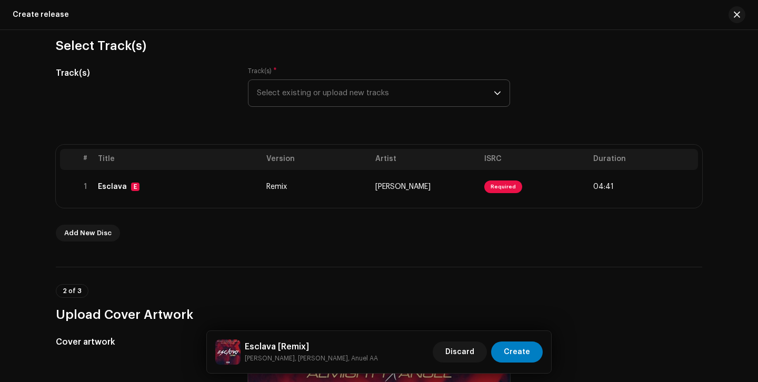
scroll to position [130, 0]
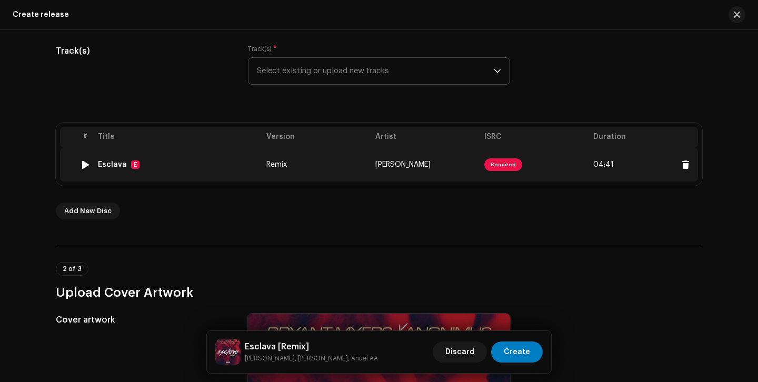
type input "198846000244"
click at [451, 169] on td "[PERSON_NAME]" at bounding box center [425, 165] width 109 height 34
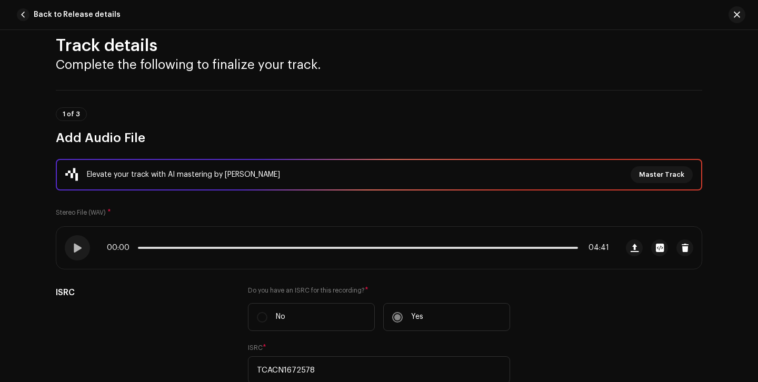
scroll to position [0, 0]
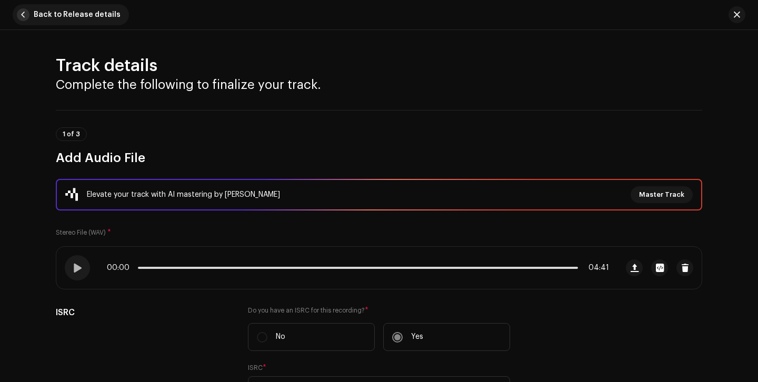
click at [90, 11] on span "Back to Release details" at bounding box center [77, 14] width 87 height 21
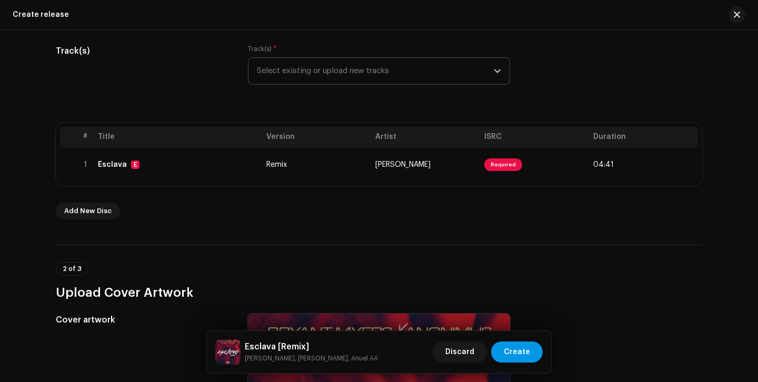
click at [519, 349] on span "Create" at bounding box center [517, 352] width 26 height 21
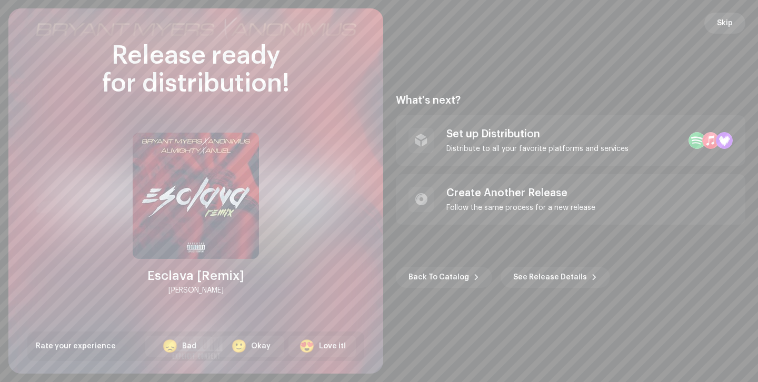
click at [719, 22] on span "Skip" at bounding box center [725, 23] width 16 height 21
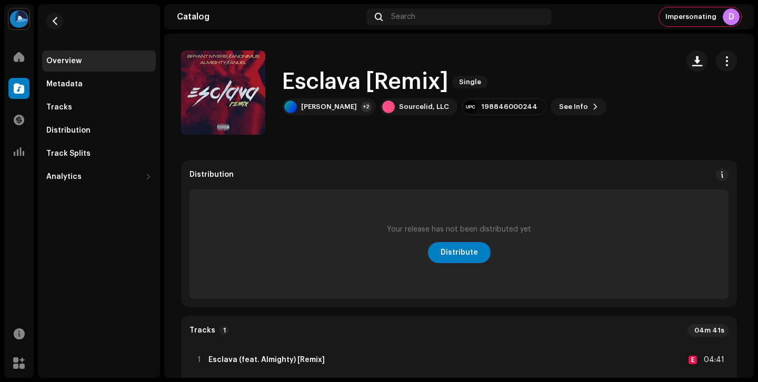
click at [102, 62] on div "Overview" at bounding box center [98, 61] width 105 height 8
click at [55, 28] on button "button" at bounding box center [54, 21] width 17 height 17
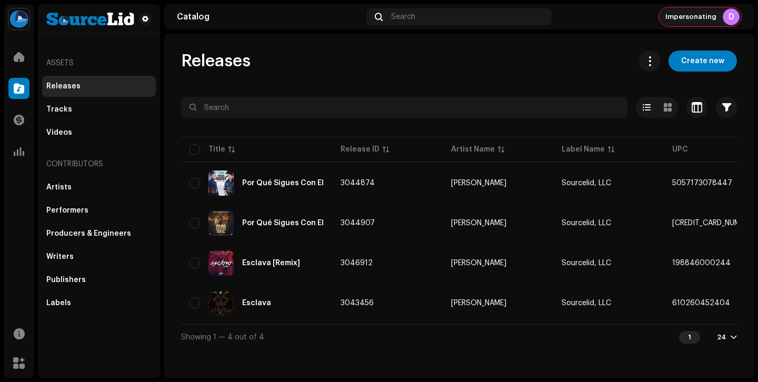
click at [710, 21] on span "Impersonating" at bounding box center [691, 17] width 51 height 8
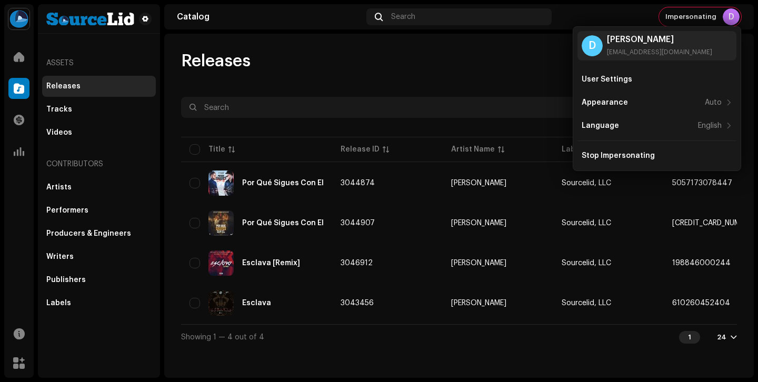
click at [420, 96] on div "Releases Create new Selected 0 Select all 4 Options Filters Distribution status…" at bounding box center [459, 200] width 590 height 299
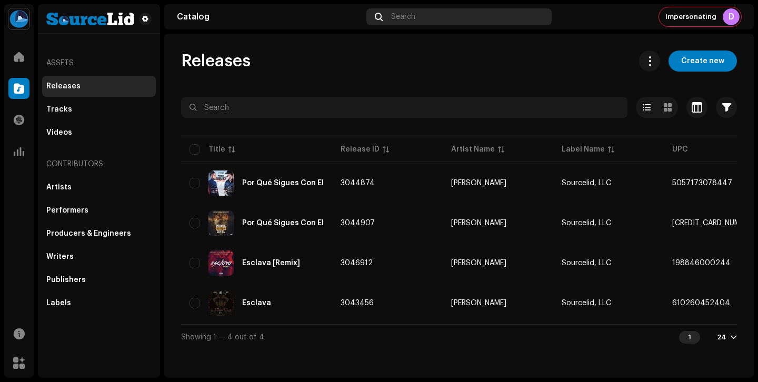
click at [419, 22] on div "Search" at bounding box center [459, 16] width 185 height 17
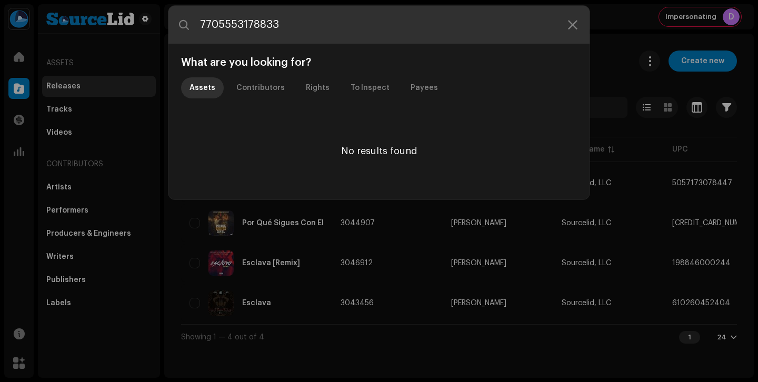
click at [575, 39] on input "7705553178833" at bounding box center [379, 25] width 421 height 38
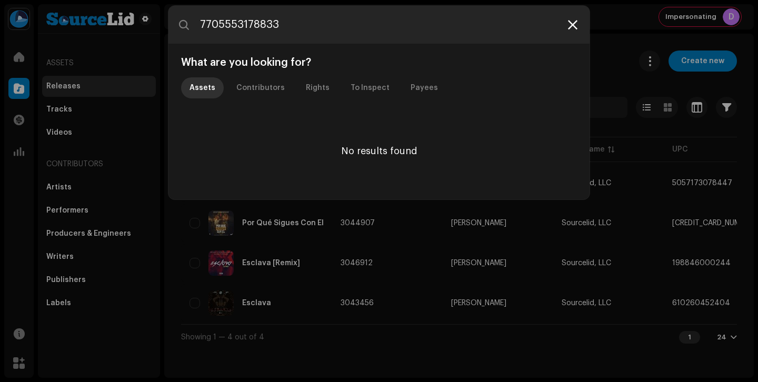
type input "7705553178833"
click at [575, 29] on div at bounding box center [573, 24] width 13 height 13
click at [577, 26] on icon at bounding box center [572, 25] width 9 height 8
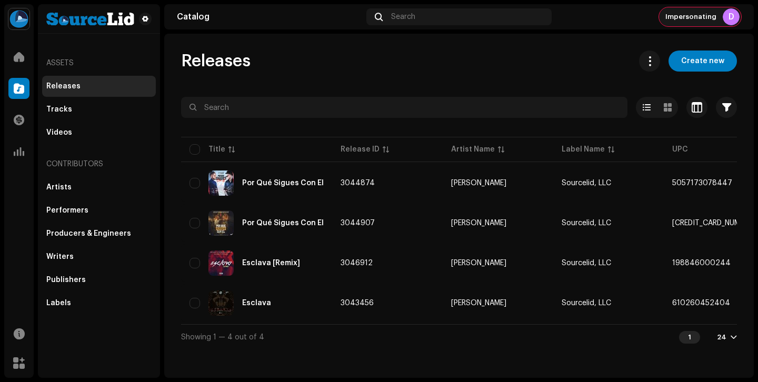
click at [688, 22] on div "Impersonating D" at bounding box center [700, 16] width 82 height 19
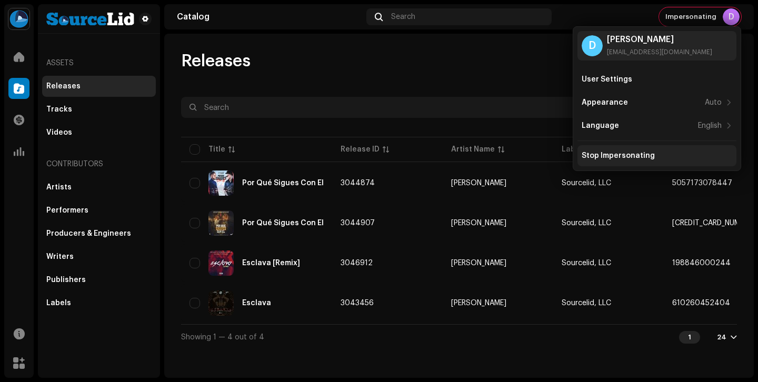
click at [627, 160] on div "Stop Impersonating" at bounding box center [618, 156] width 73 height 8
